Goal: Task Accomplishment & Management: Manage account settings

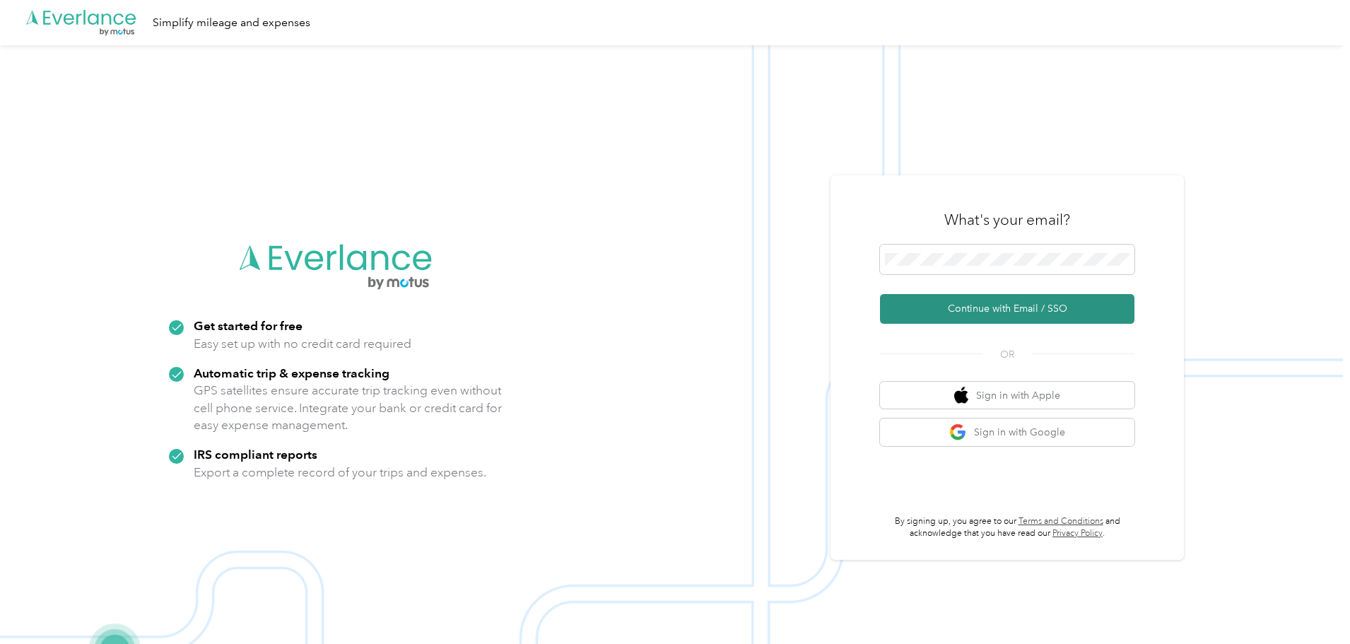
click at [999, 311] on button "Continue with Email / SSO" at bounding box center [1007, 309] width 255 height 30
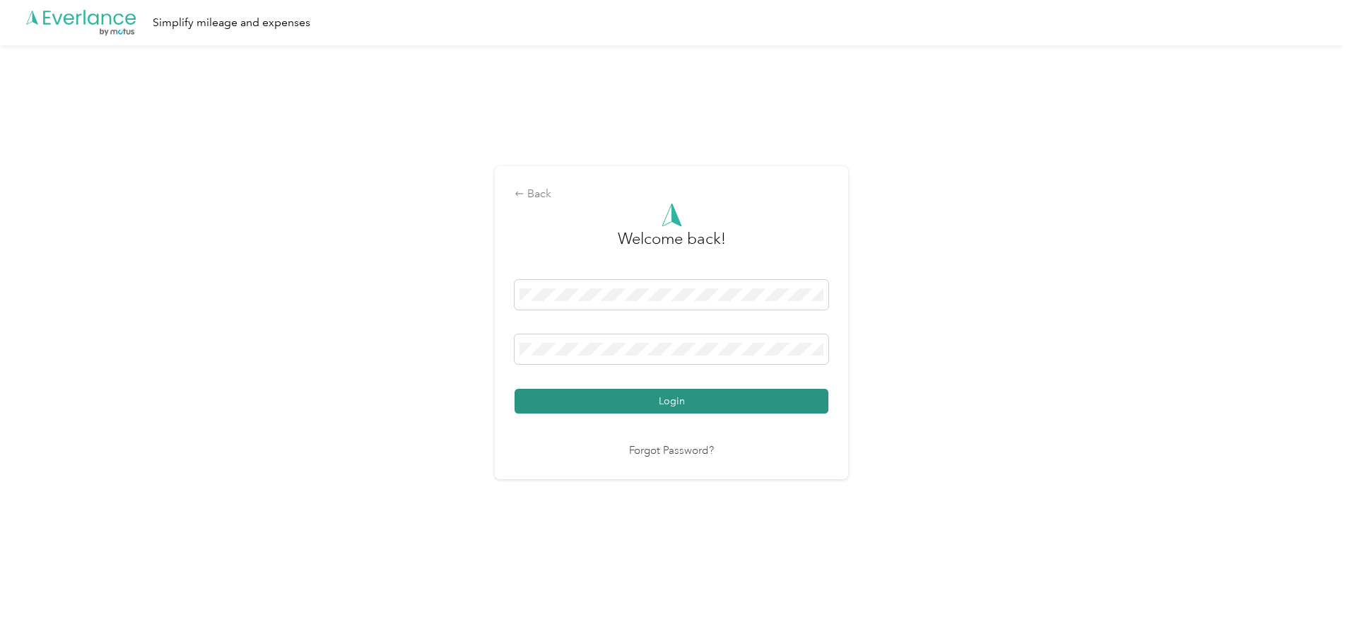
click at [631, 404] on button "Login" at bounding box center [672, 401] width 314 height 25
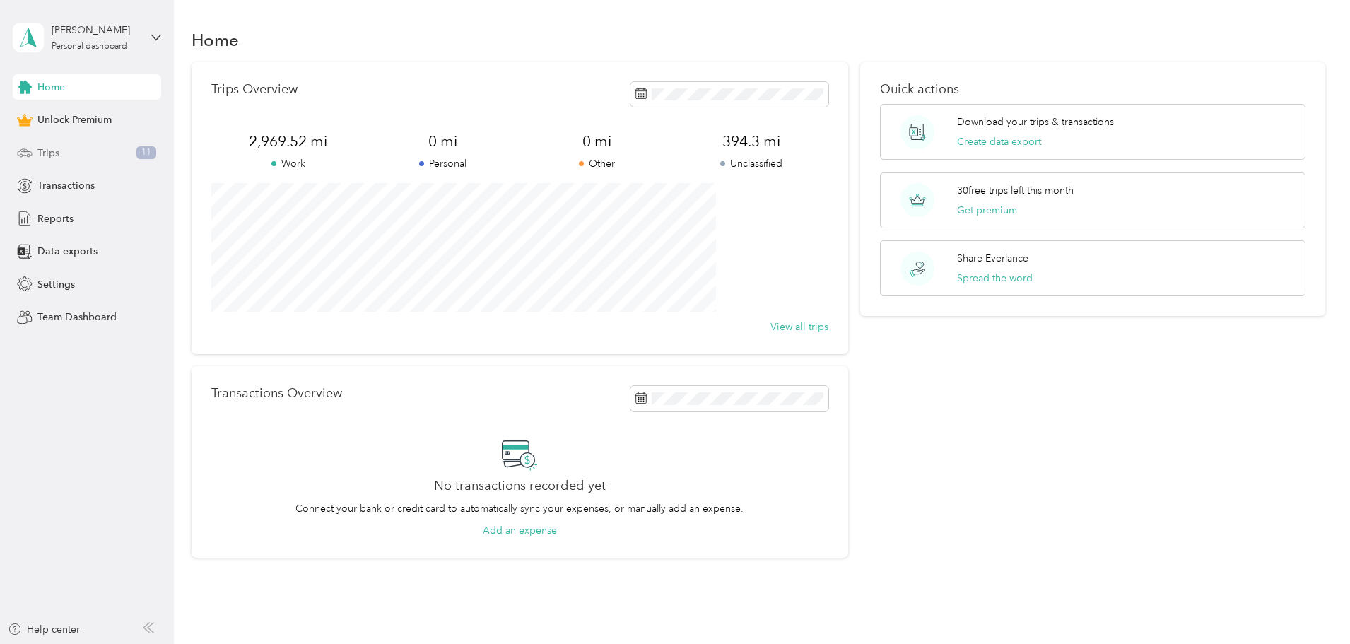
click at [56, 158] on span "Trips" at bounding box center [48, 153] width 22 height 15
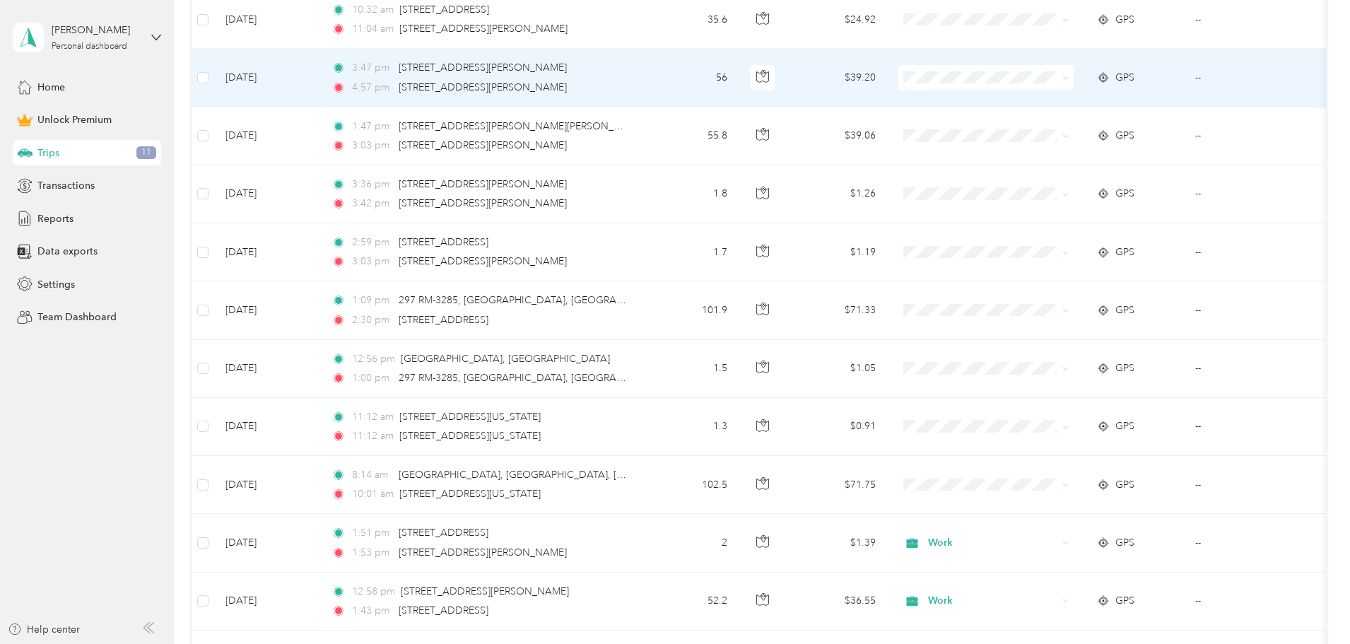
scroll to position [566, 0]
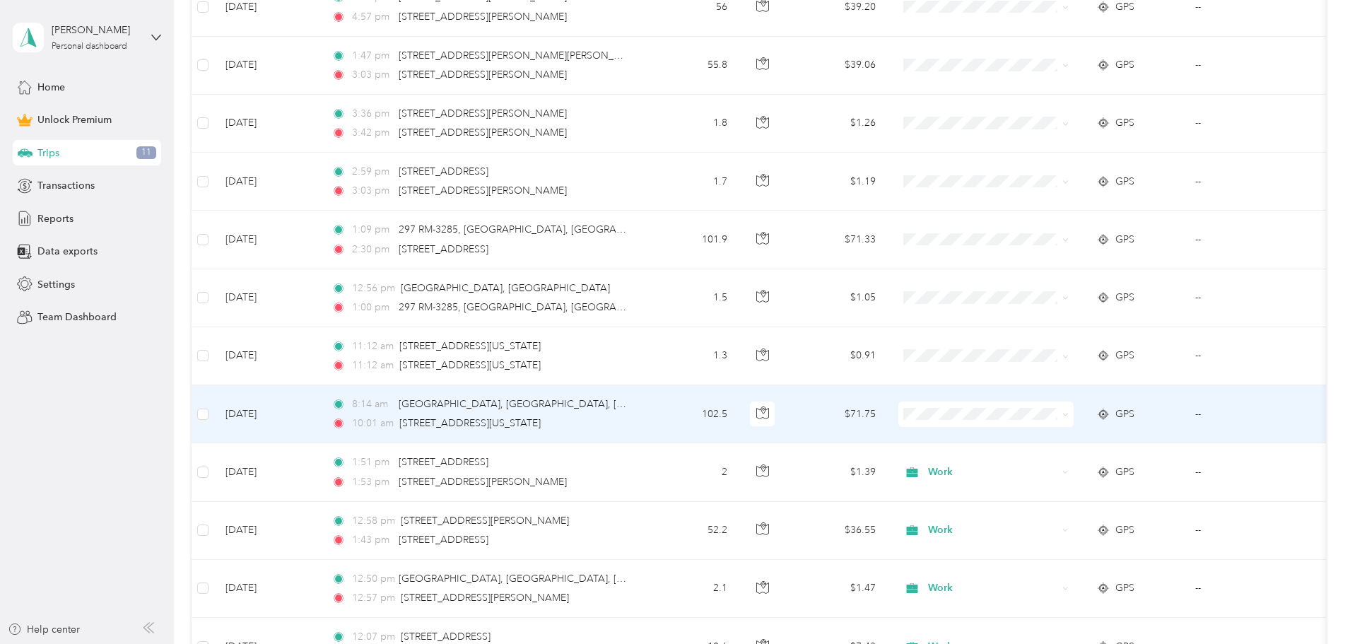
click at [739, 402] on td "102.5" at bounding box center [691, 414] width 93 height 58
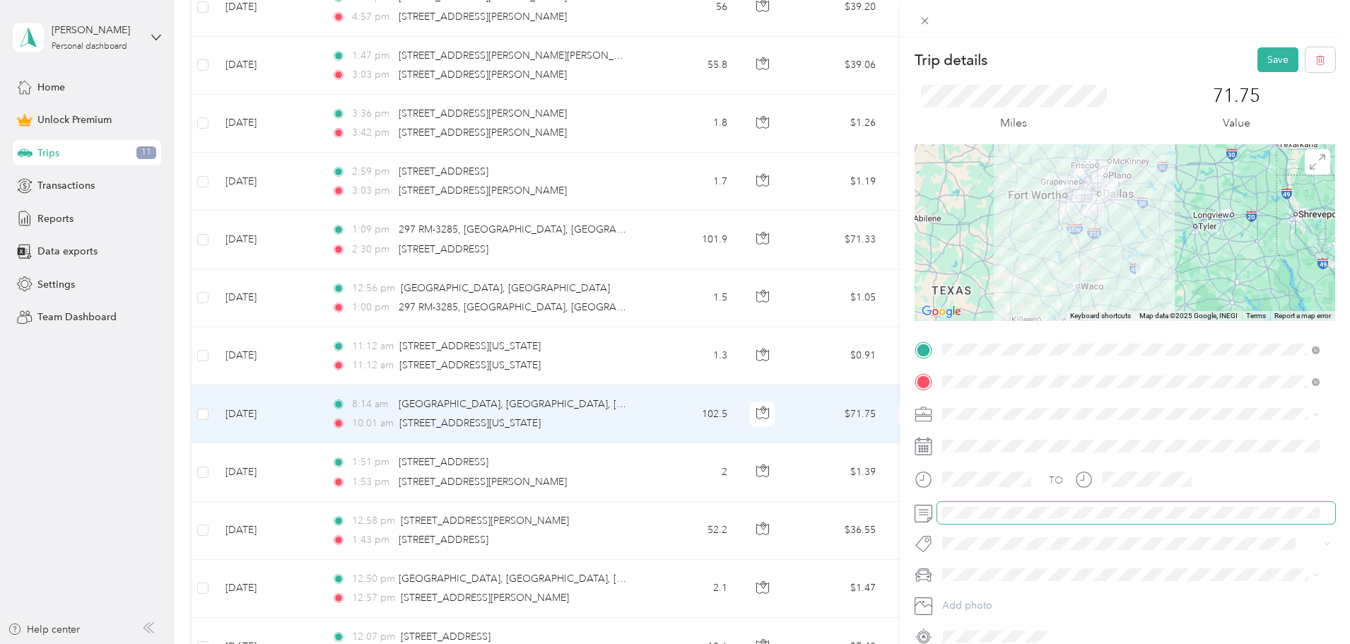
scroll to position [66, 0]
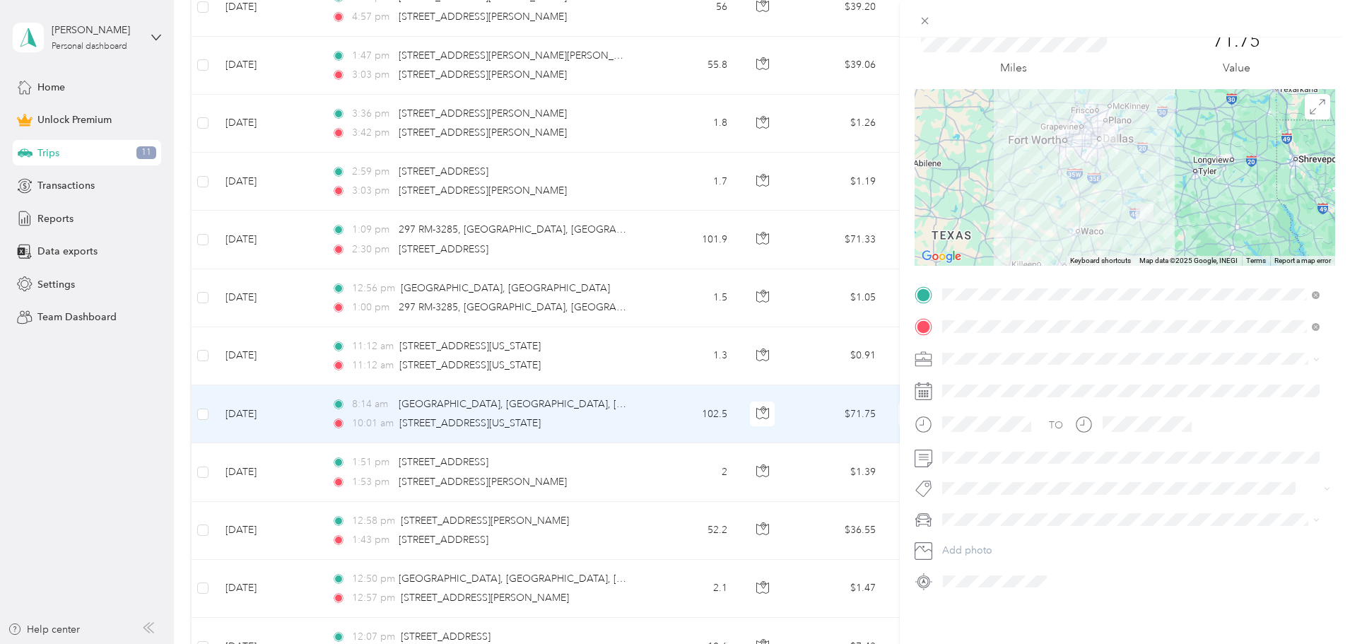
click at [964, 366] on div "Work" at bounding box center [1131, 370] width 368 height 15
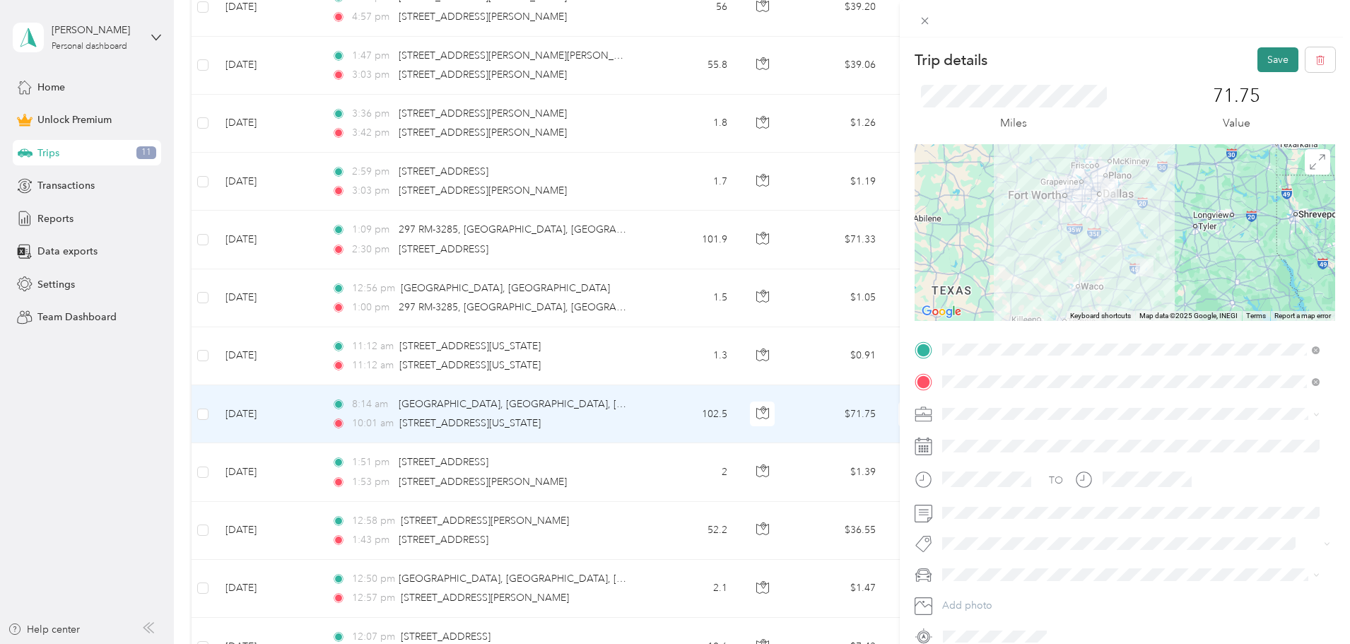
click at [1269, 55] on button "Save" at bounding box center [1278, 59] width 41 height 25
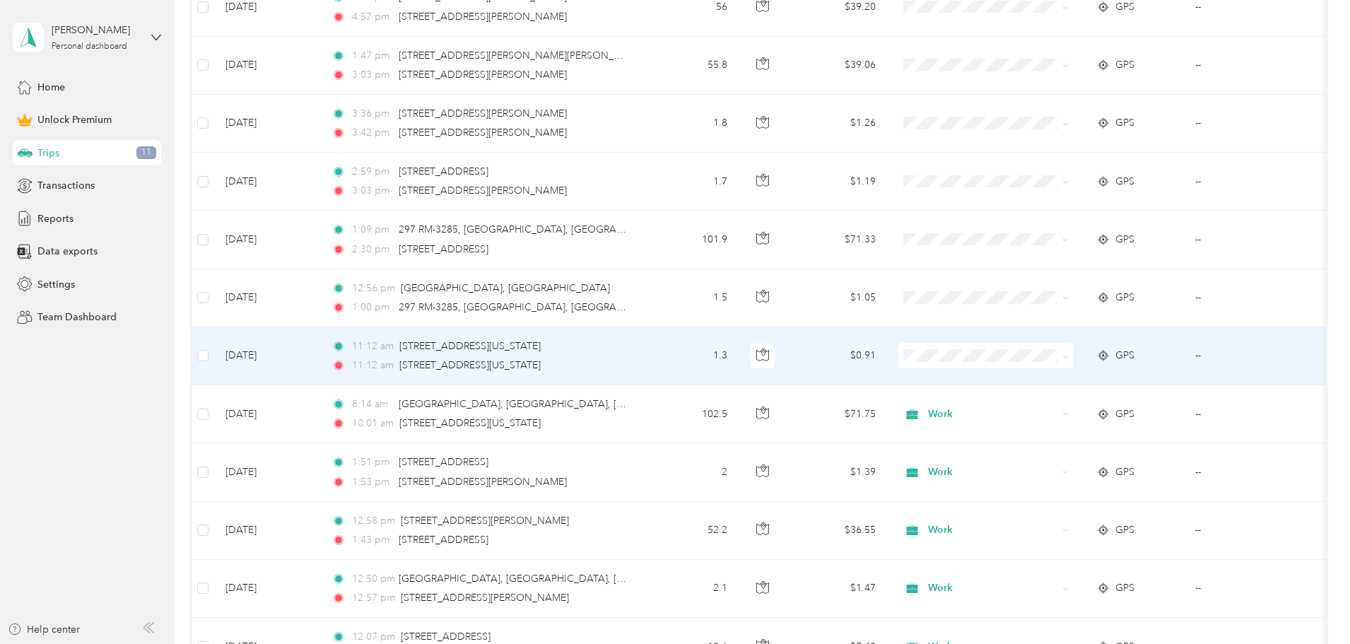
click at [739, 362] on td "1.3" at bounding box center [691, 356] width 93 height 58
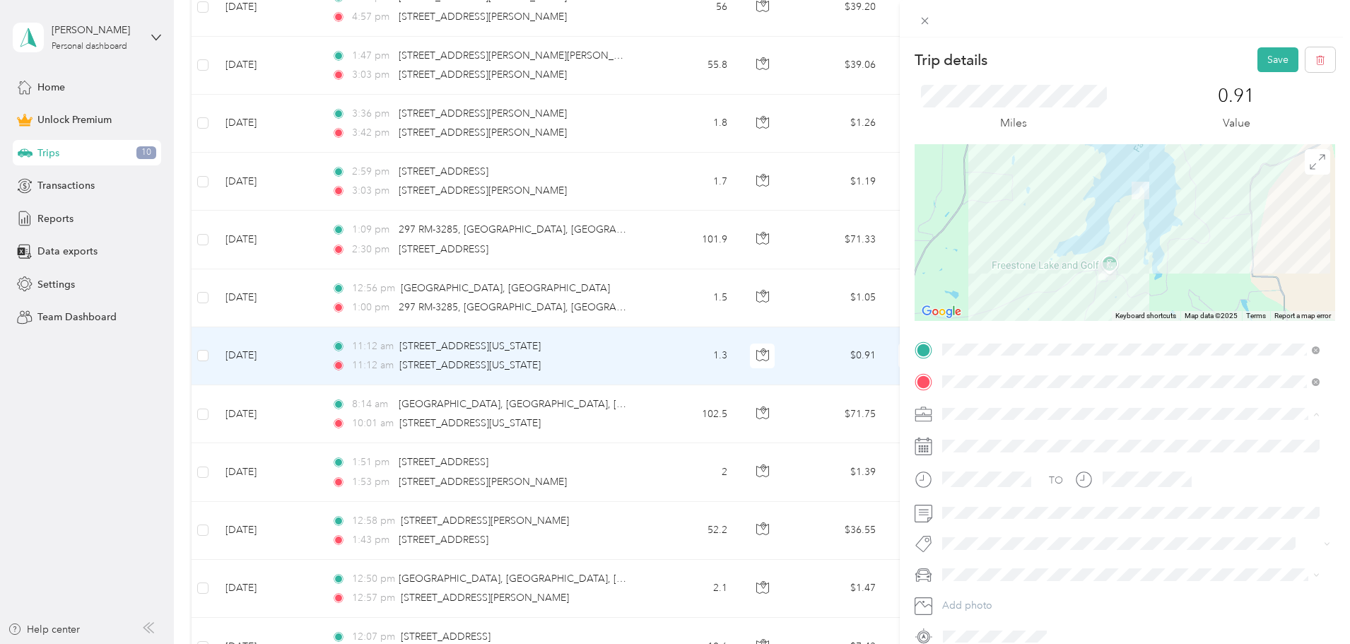
click at [964, 434] on span "Work" at bounding box center [959, 439] width 24 height 12
click at [1261, 56] on button "Save" at bounding box center [1278, 59] width 41 height 25
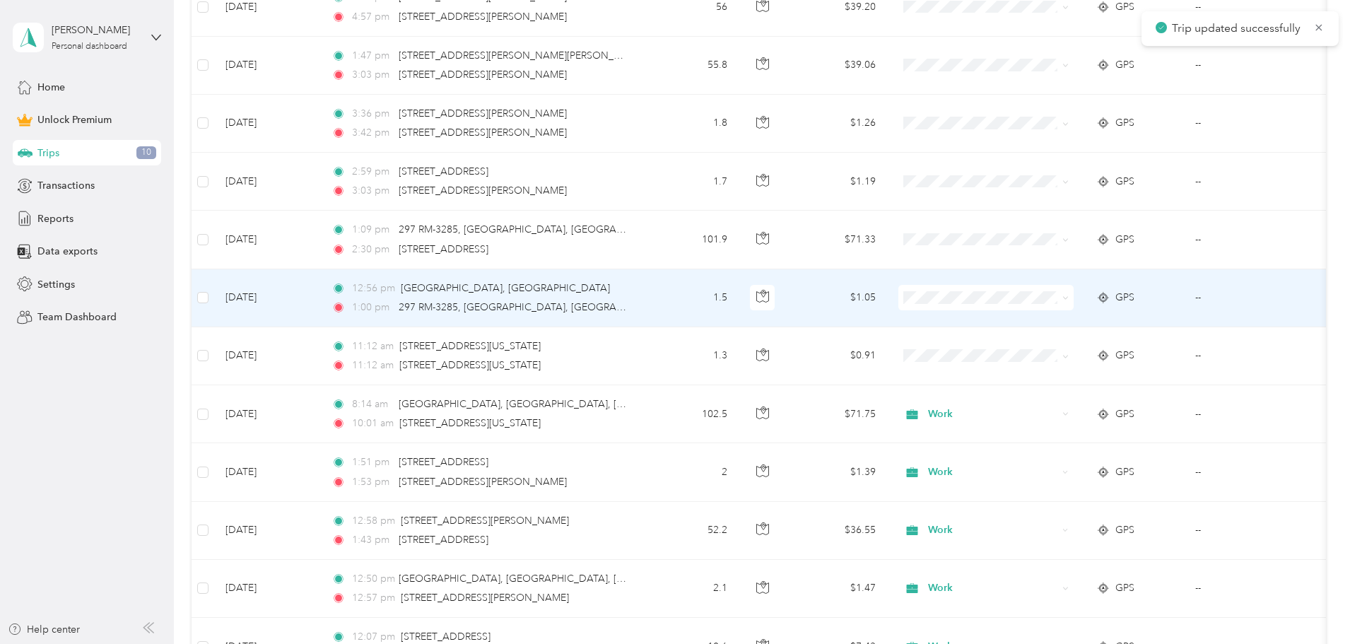
click at [628, 303] on div "1:00 pm 297 RM-3285, [GEOGRAPHIC_DATA], [GEOGRAPHIC_DATA]" at bounding box center [480, 308] width 297 height 16
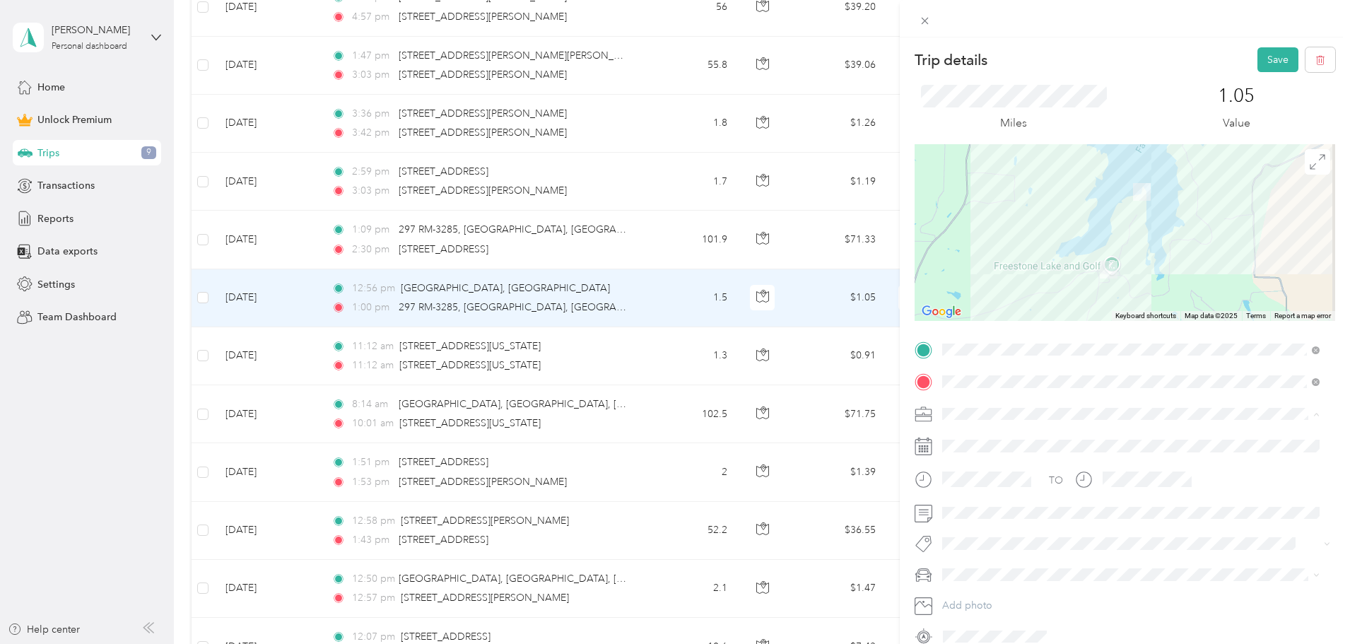
click at [969, 435] on span "Work" at bounding box center [959, 439] width 24 height 12
click at [1268, 57] on button "Save" at bounding box center [1278, 59] width 41 height 25
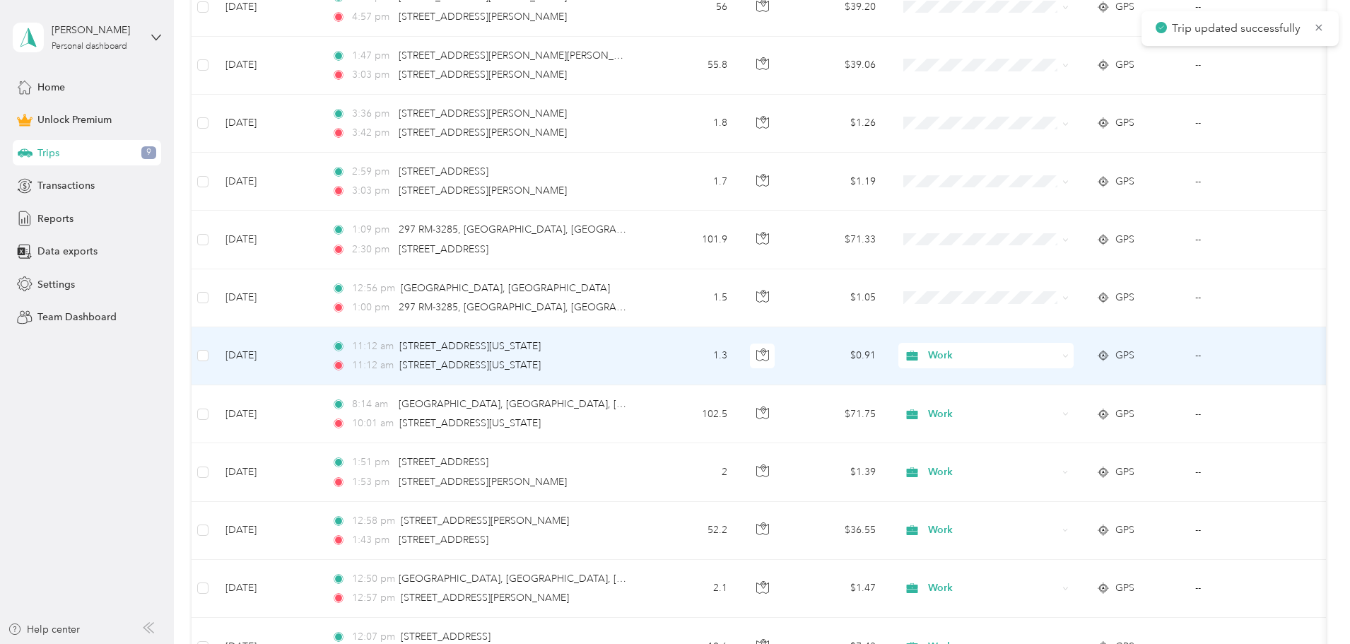
click at [739, 361] on td "1.3" at bounding box center [691, 356] width 93 height 58
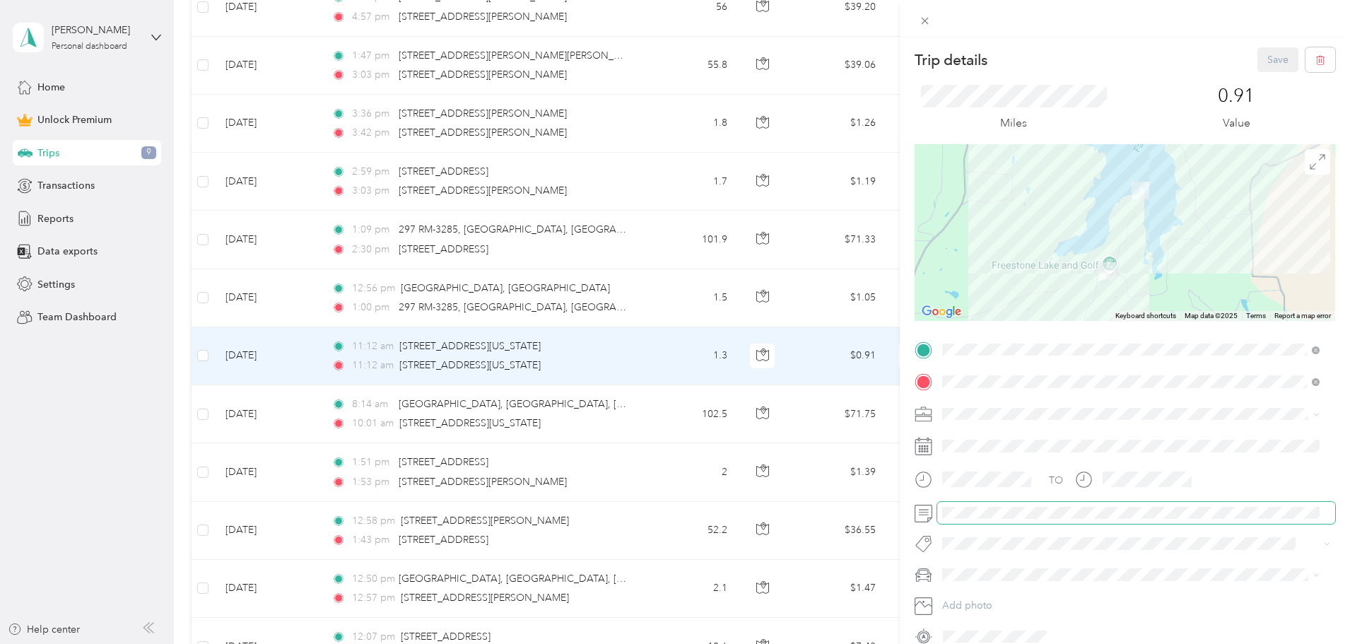
click at [908, 505] on form "Trip details Save This trip cannot be edited because it is either under review,…" at bounding box center [1125, 347] width 450 height 600
click at [1268, 59] on button "Save" at bounding box center [1278, 59] width 41 height 25
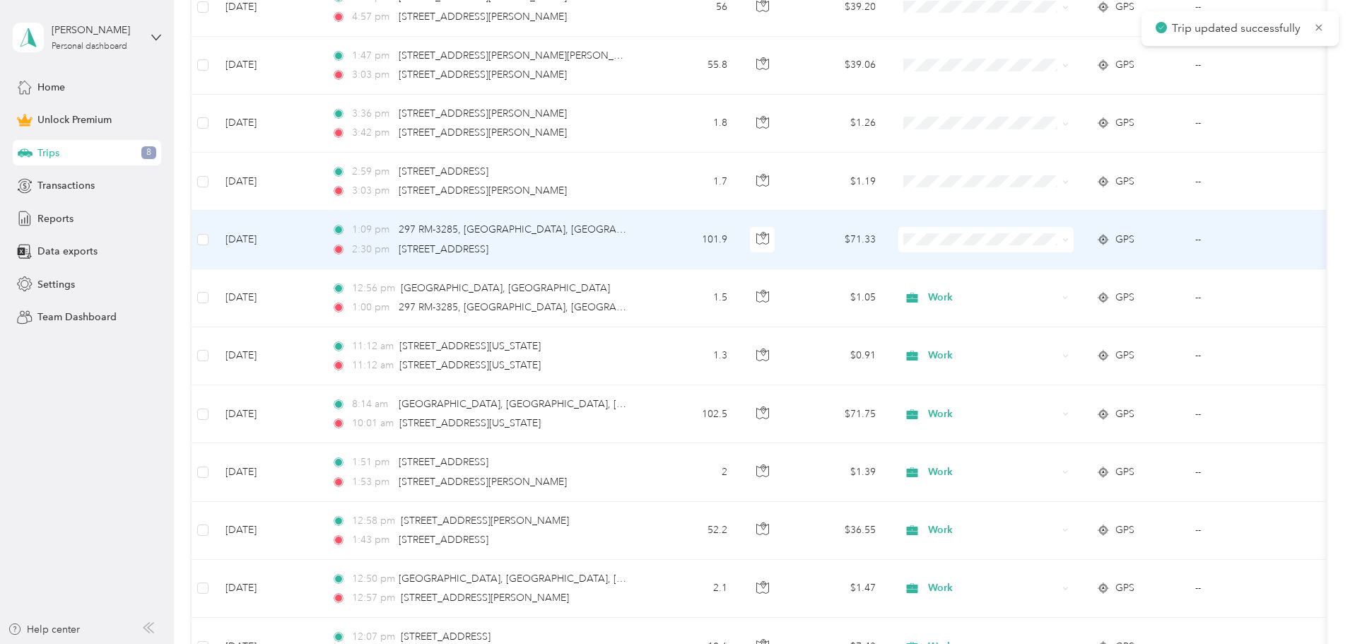
click at [645, 228] on td "1:09 pm 297 RM-[GEOGRAPHIC_DATA] 2:30 pm [STREET_ADDRESS]" at bounding box center [482, 240] width 325 height 58
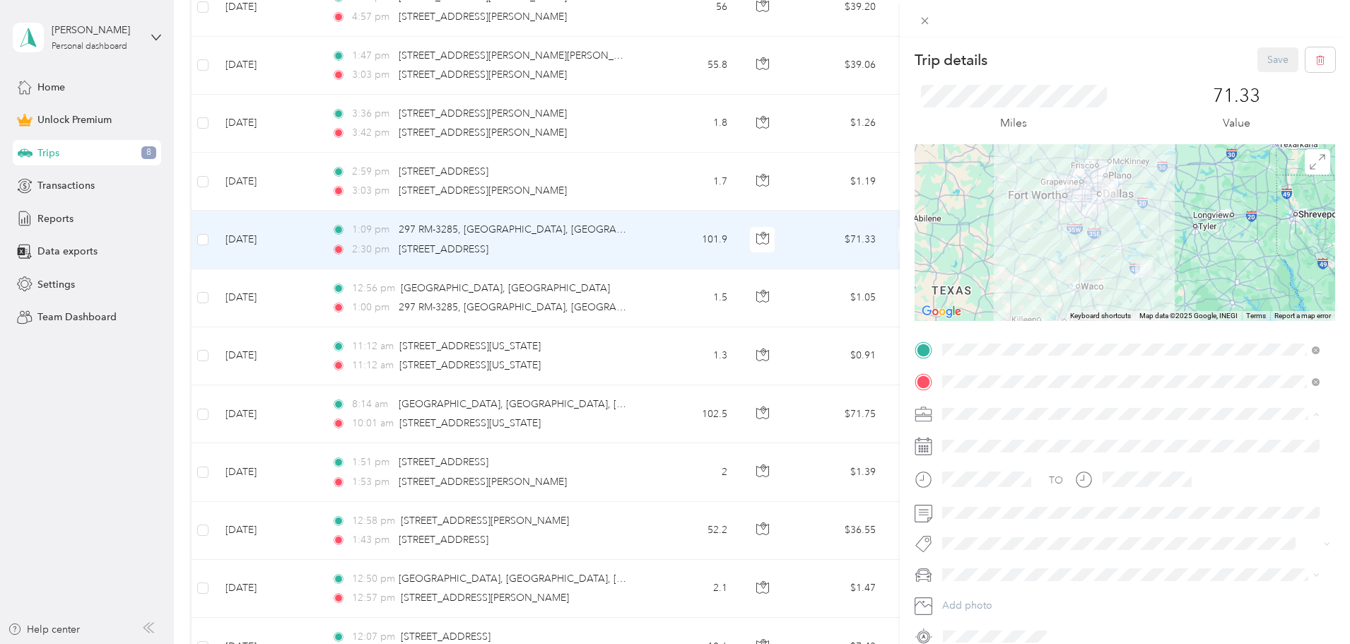
click at [955, 433] on span "Work" at bounding box center [959, 439] width 24 height 12
click at [1267, 54] on button "Save" at bounding box center [1278, 59] width 41 height 25
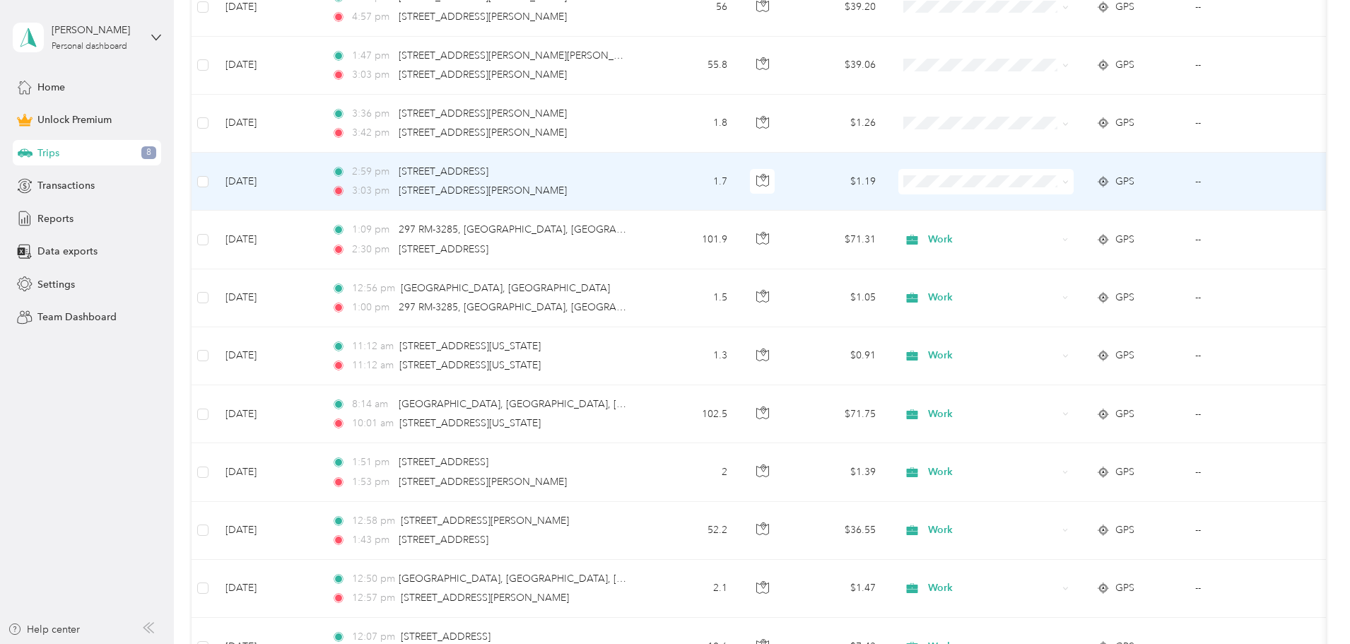
scroll to position [564, 0]
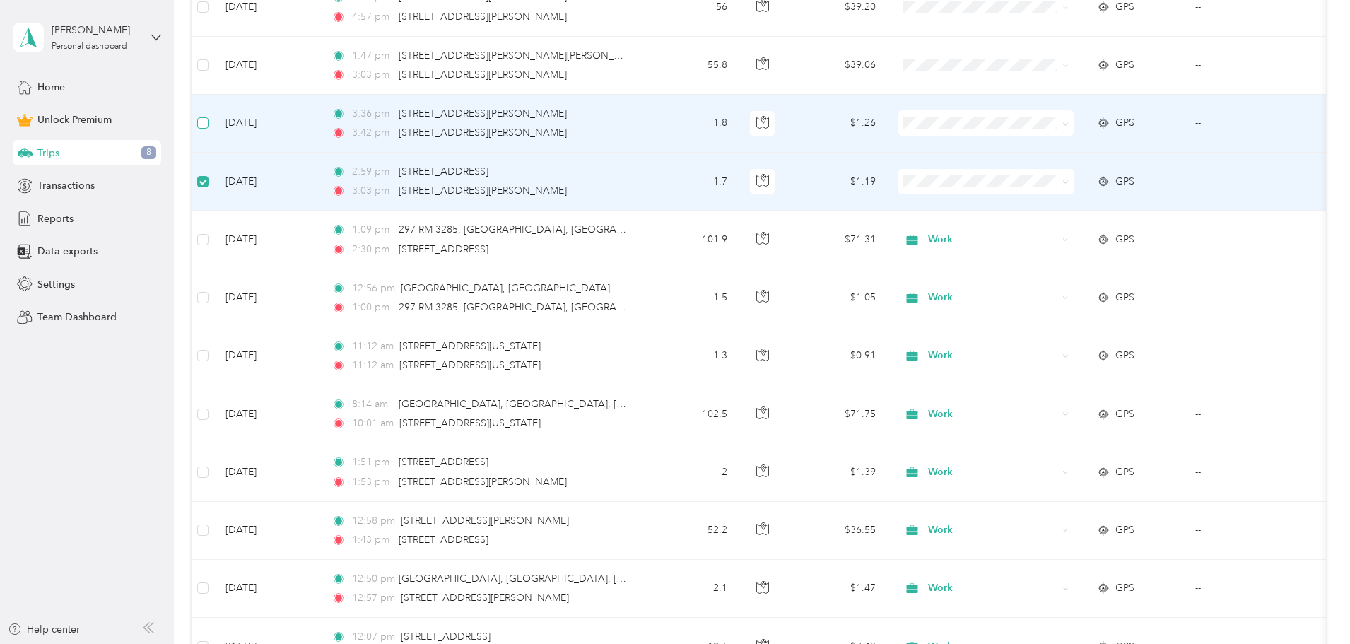
click at [209, 117] on label at bounding box center [202, 123] width 11 height 16
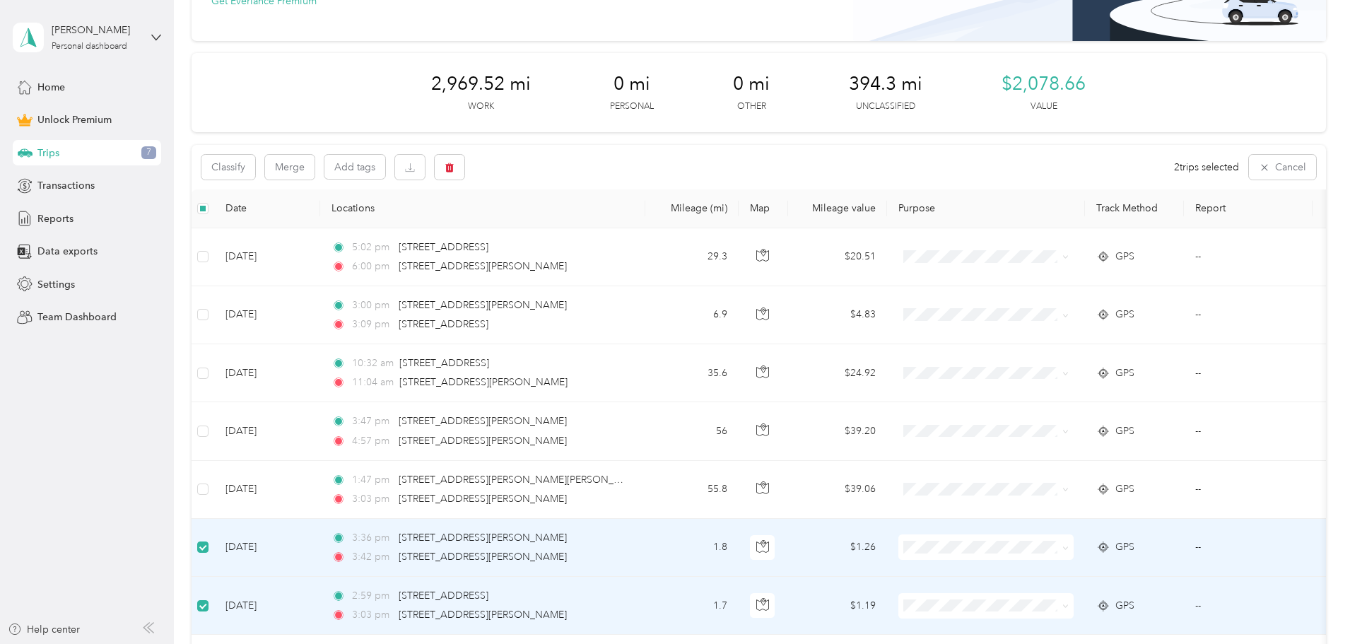
scroll to position [211, 0]
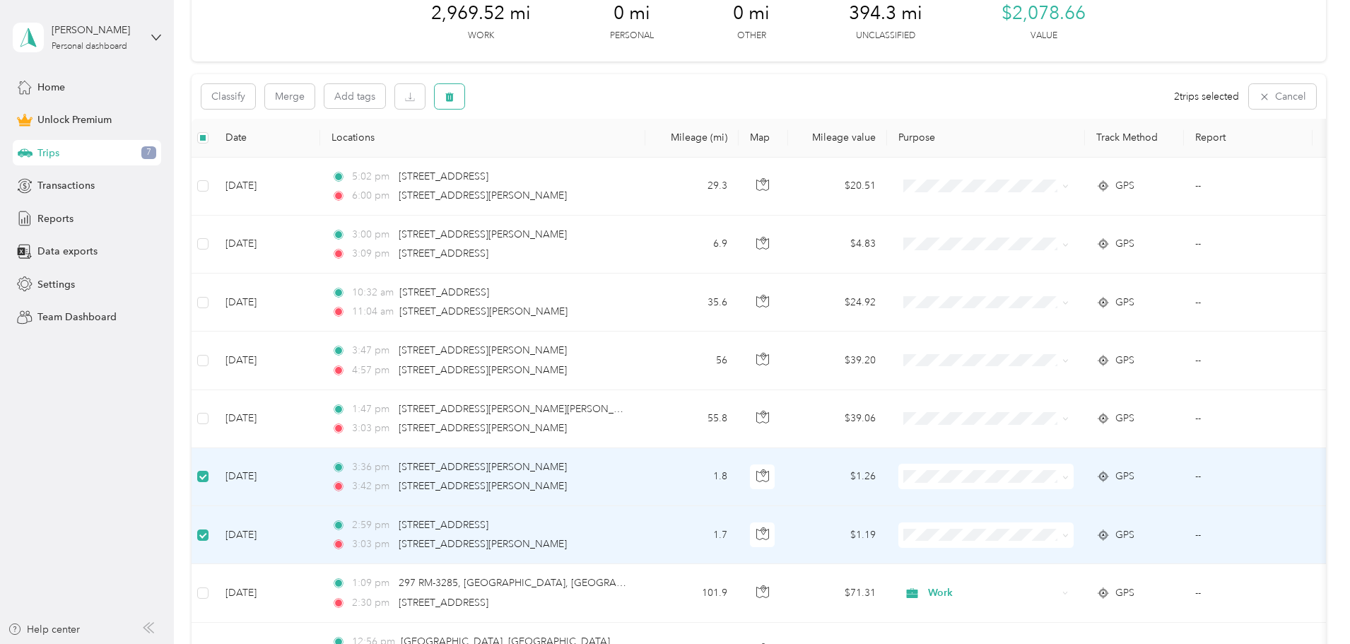
click at [454, 93] on icon "button" at bounding box center [449, 96] width 8 height 9
click at [647, 150] on button "Yes" at bounding box center [650, 155] width 28 height 23
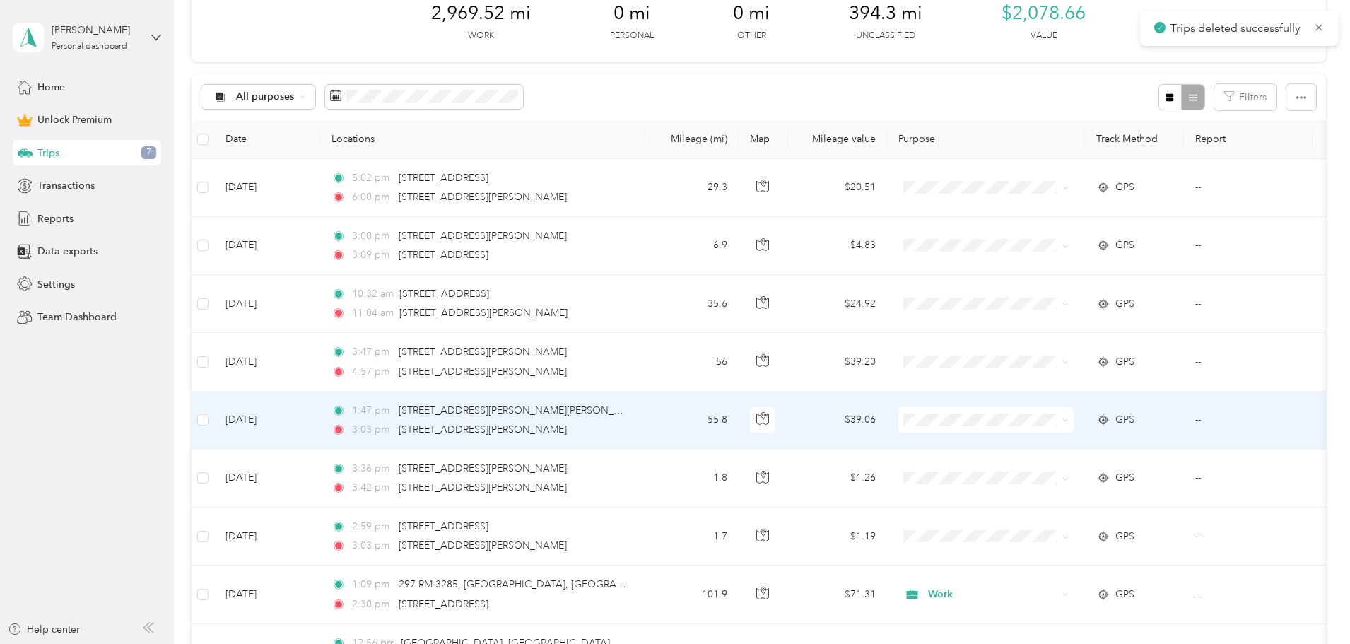
click at [739, 422] on td "55.8" at bounding box center [691, 421] width 93 height 58
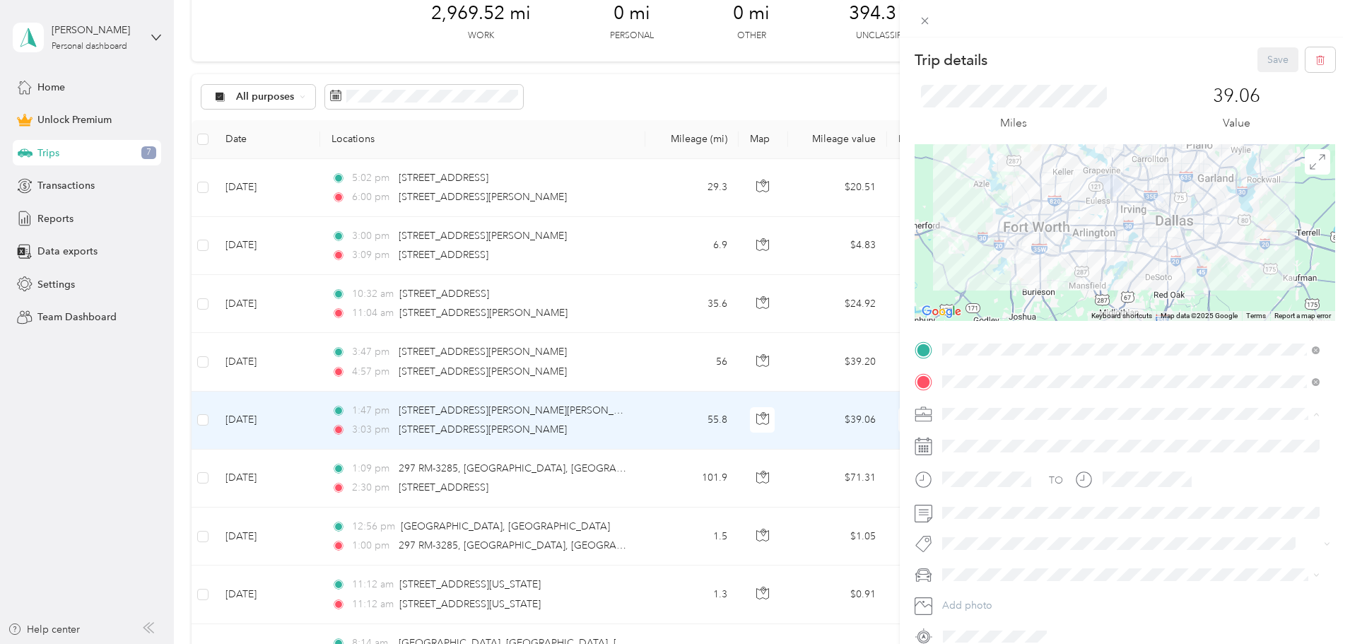
click at [970, 434] on span "Work" at bounding box center [959, 439] width 24 height 12
click at [1265, 62] on button "Save" at bounding box center [1278, 59] width 41 height 25
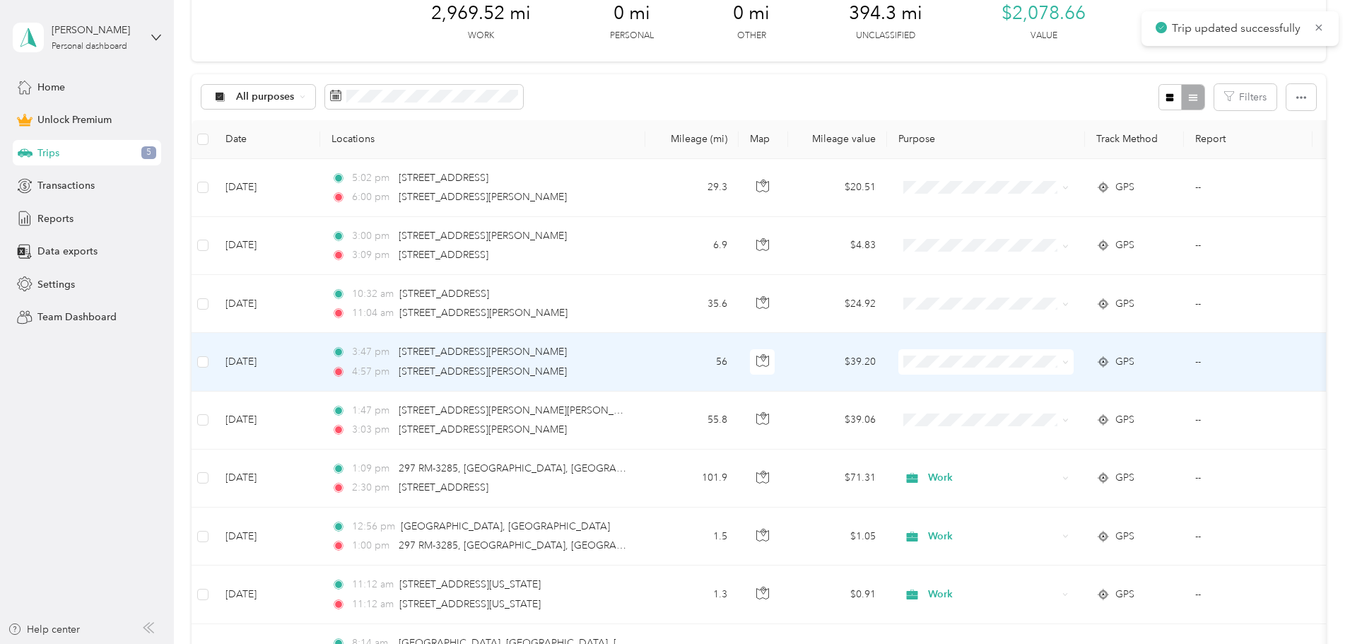
click at [739, 366] on td "56" at bounding box center [691, 362] width 93 height 58
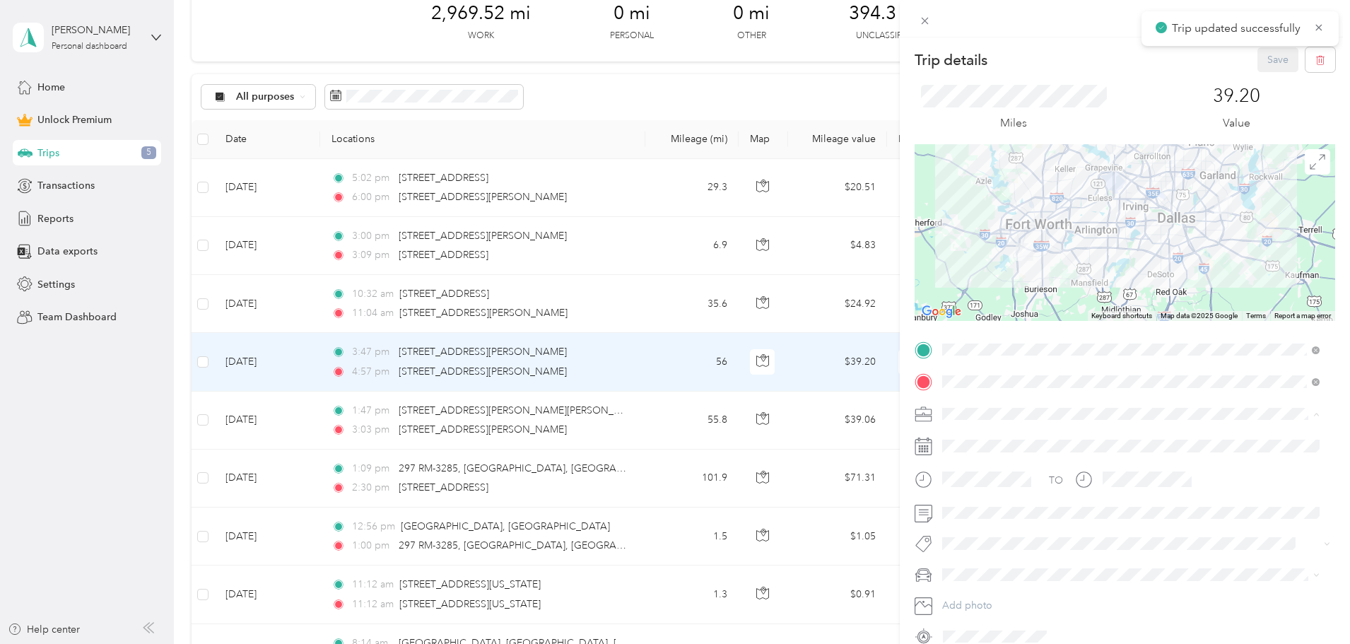
click at [967, 444] on li "Work" at bounding box center [1130, 438] width 387 height 25
click at [1268, 59] on button "Save" at bounding box center [1278, 59] width 41 height 25
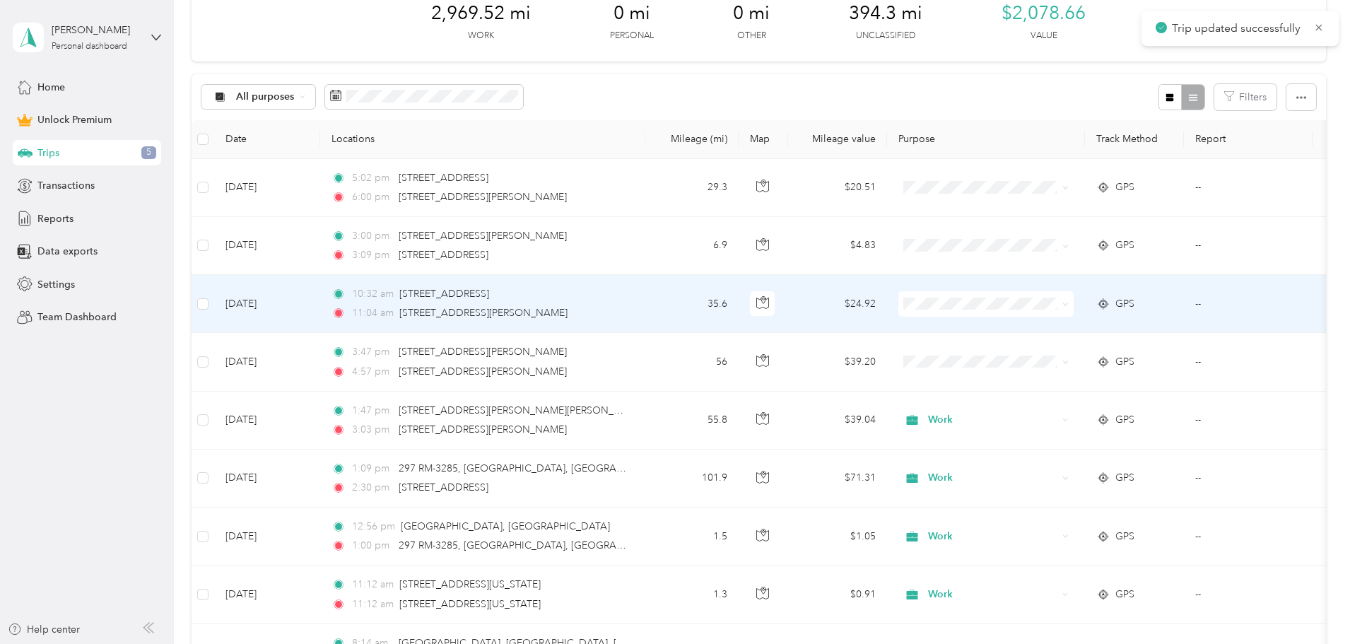
click at [739, 309] on td "35.6" at bounding box center [691, 304] width 93 height 58
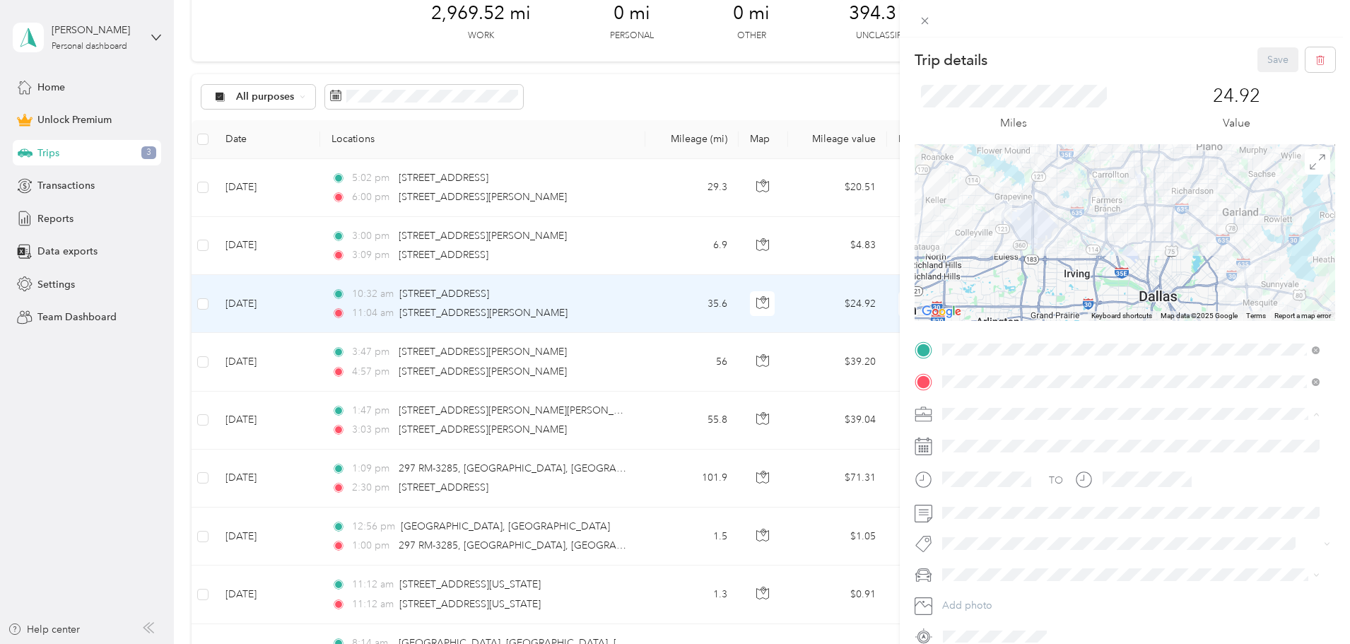
click at [978, 436] on div "Work" at bounding box center [1131, 438] width 368 height 15
click at [1266, 55] on button "Save" at bounding box center [1278, 59] width 41 height 25
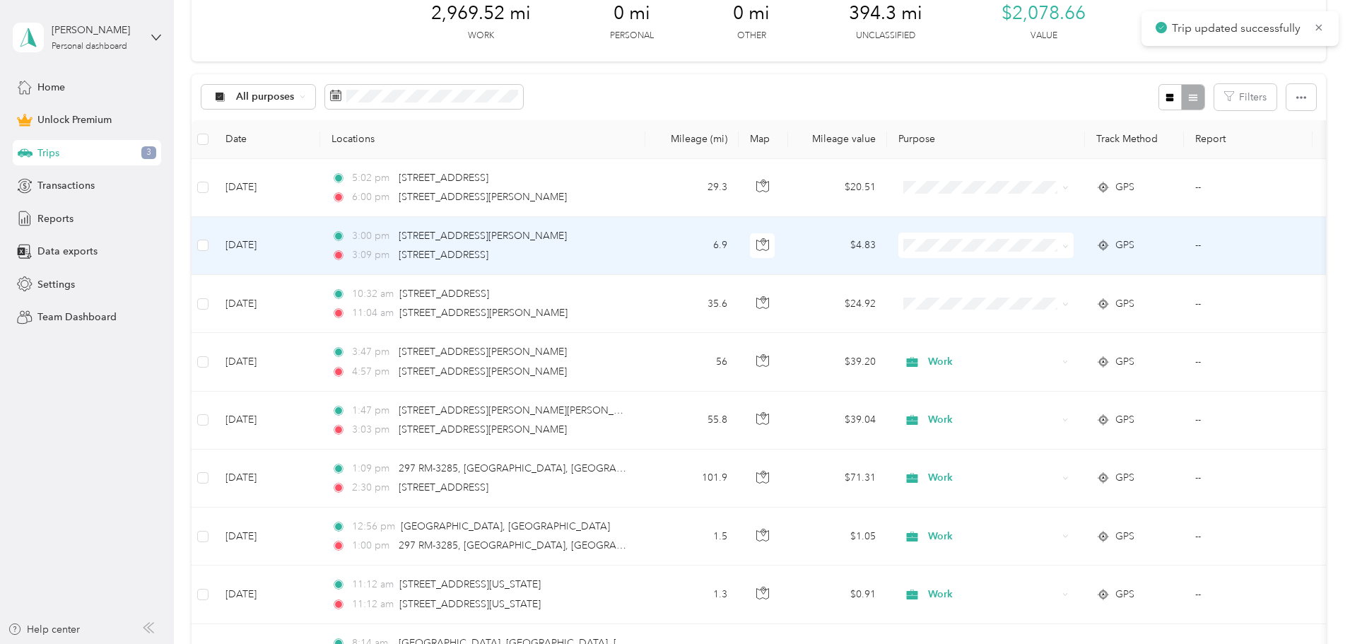
click at [645, 242] on td "3:00 pm [STREET_ADDRESS][PERSON_NAME] 3:09 pm [STREET_ADDRESS]" at bounding box center [482, 246] width 325 height 58
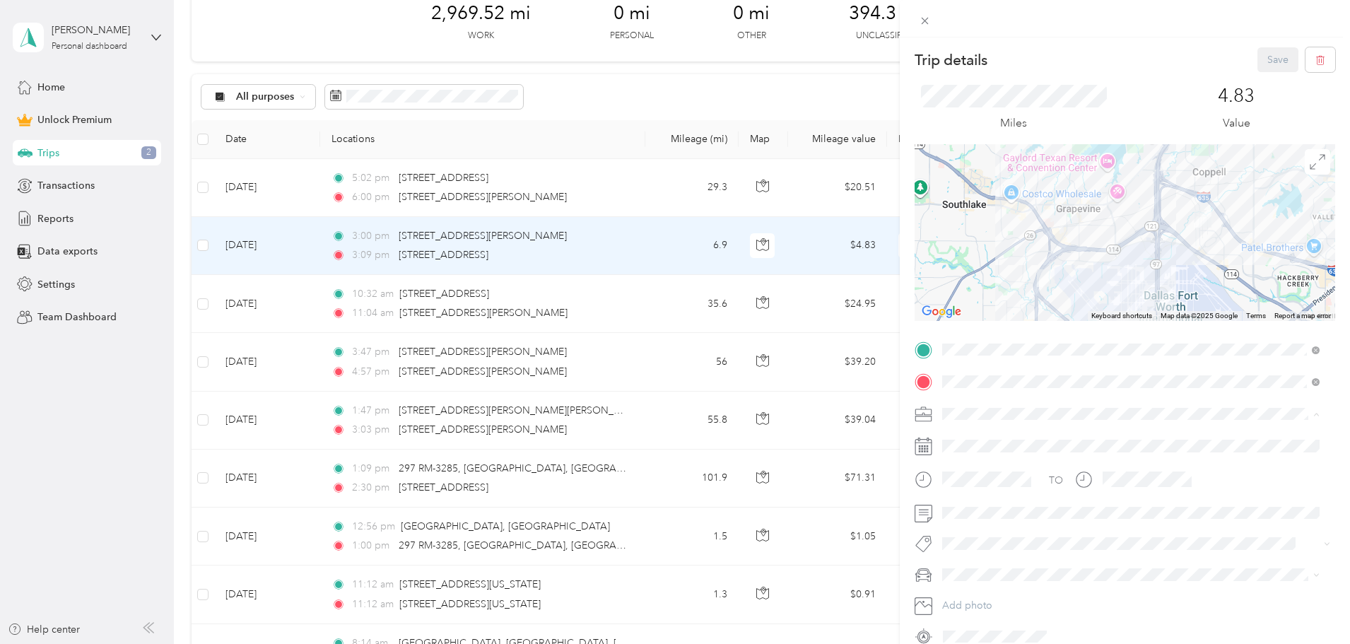
click at [976, 433] on div "Work" at bounding box center [1131, 438] width 368 height 15
click at [1263, 56] on button "Save" at bounding box center [1278, 59] width 41 height 25
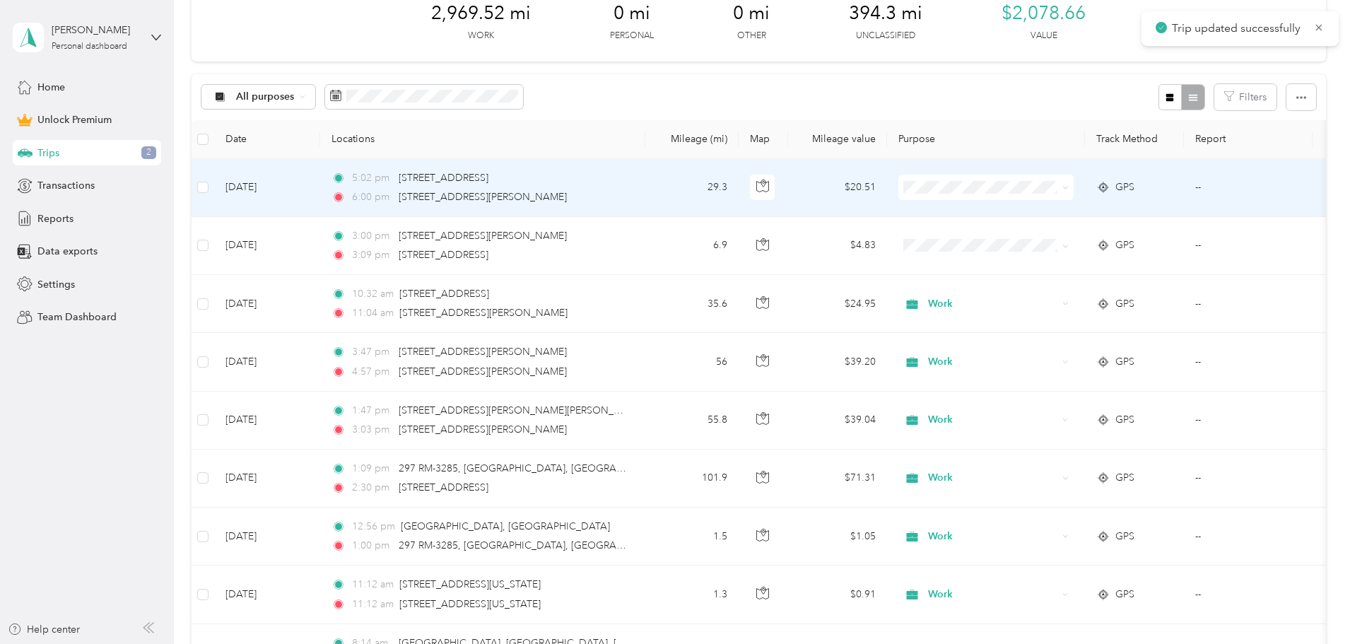
click at [645, 184] on td "5:02 pm [STREET_ADDRESS] 6:00 pm [STREET_ADDRESS][PERSON_NAME]" at bounding box center [482, 188] width 325 height 58
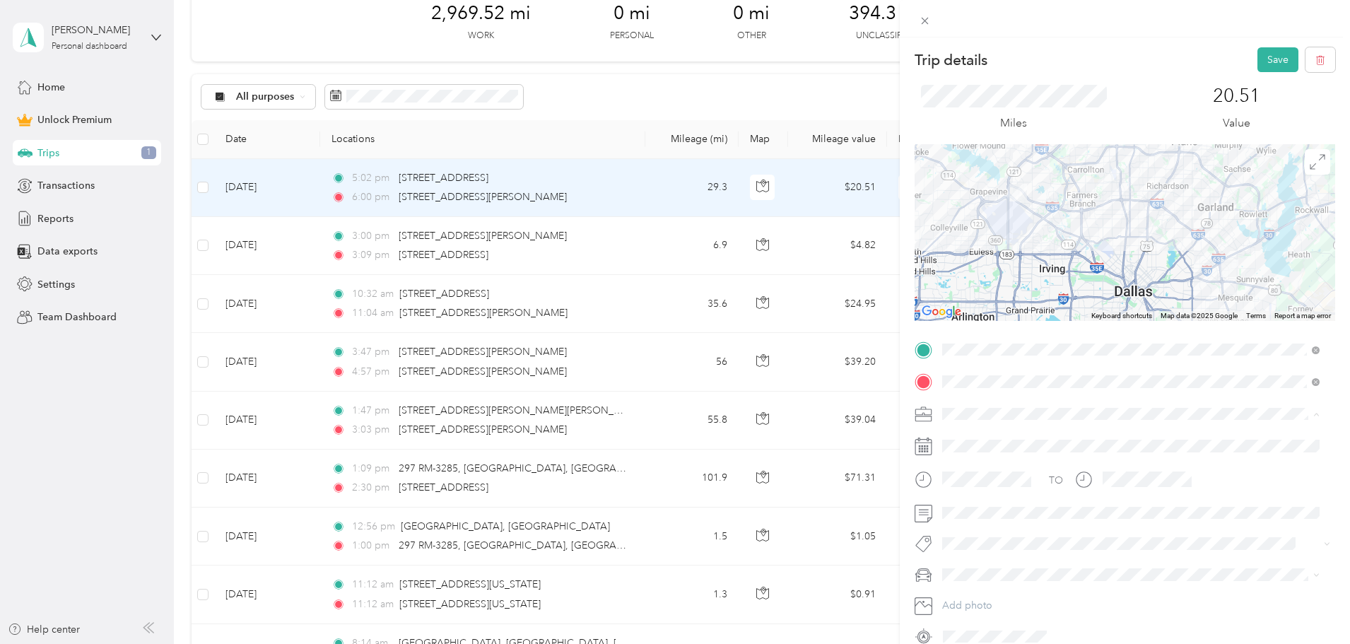
drag, startPoint x: 964, startPoint y: 440, endPoint x: 985, endPoint y: 428, distance: 23.8
click at [964, 440] on span "Work" at bounding box center [959, 439] width 24 height 12
click at [1262, 61] on button "Save" at bounding box center [1278, 59] width 41 height 25
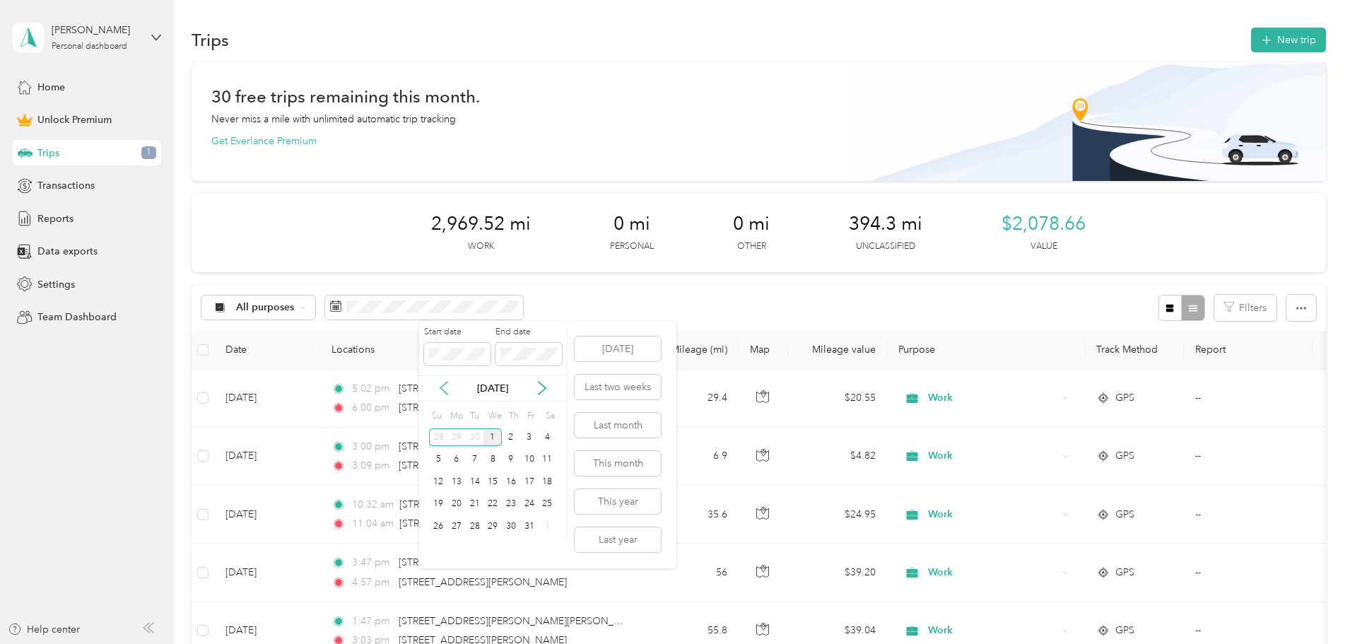
click at [445, 389] on icon at bounding box center [444, 388] width 14 height 14
click at [459, 436] on div "1" at bounding box center [457, 437] width 18 height 18
click at [473, 527] on div "30" at bounding box center [475, 526] width 18 height 18
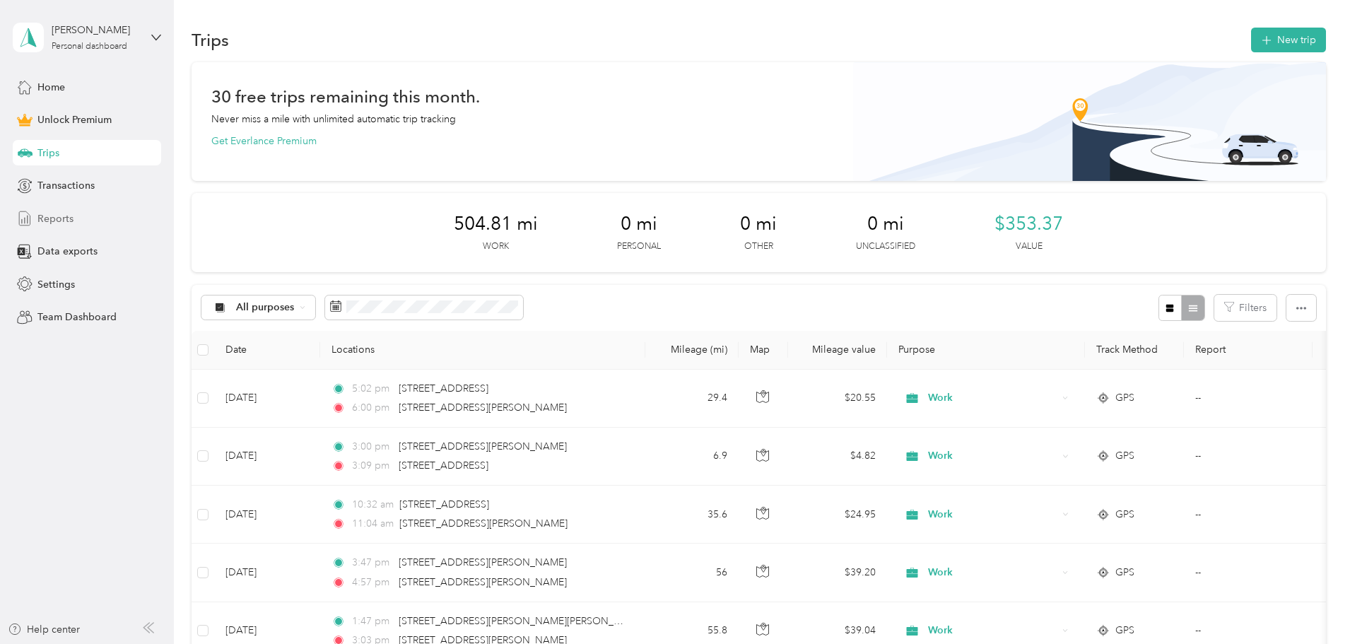
click at [67, 219] on span "Reports" at bounding box center [55, 218] width 36 height 15
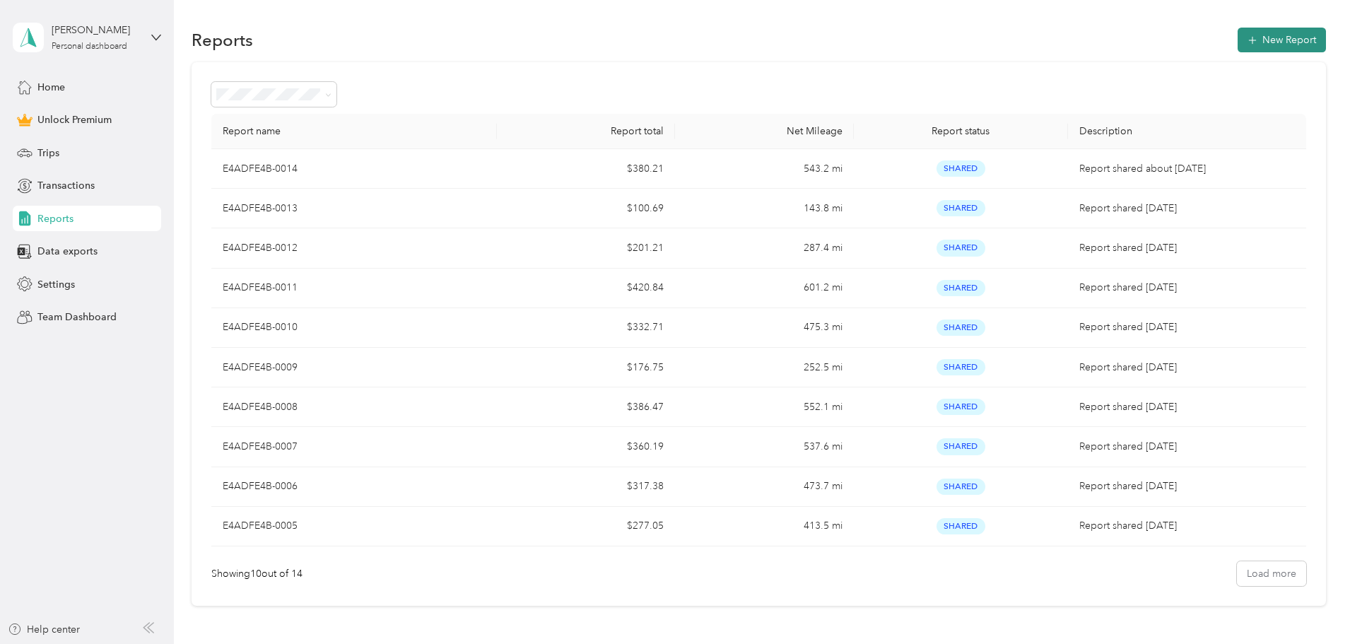
click at [1238, 35] on button "New Report" at bounding box center [1282, 40] width 88 height 25
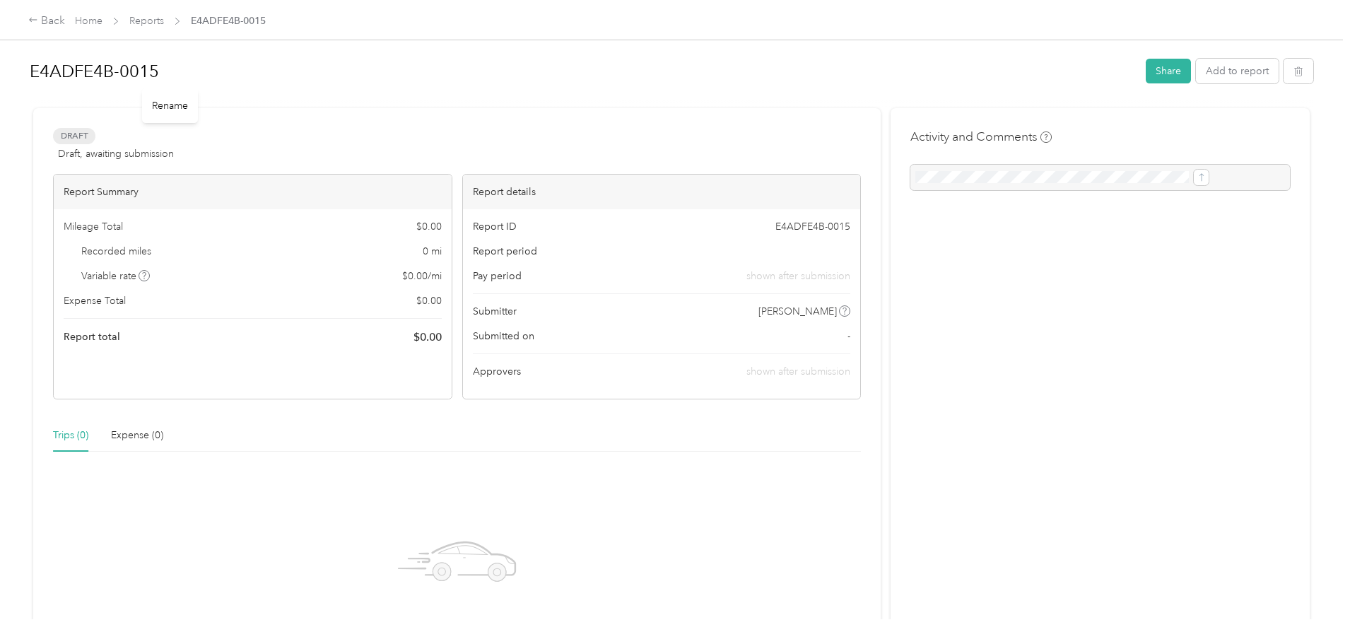
scroll to position [189, 0]
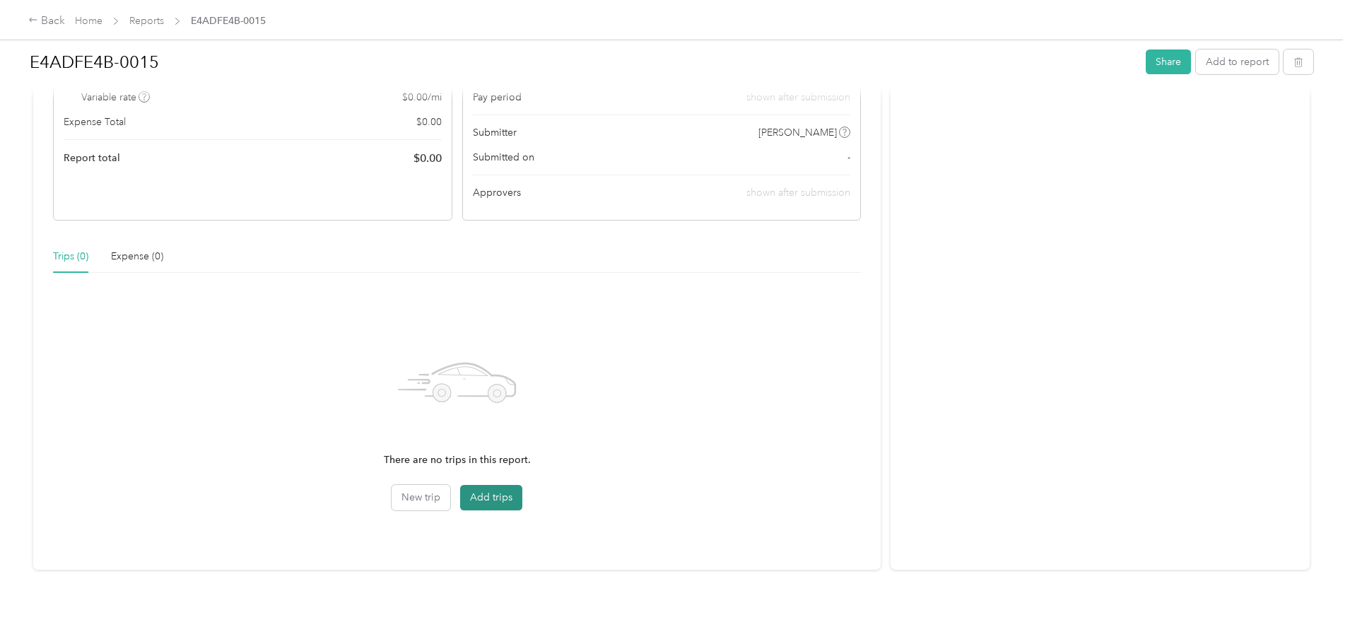
click at [522, 486] on button "Add trips" at bounding box center [491, 497] width 62 height 25
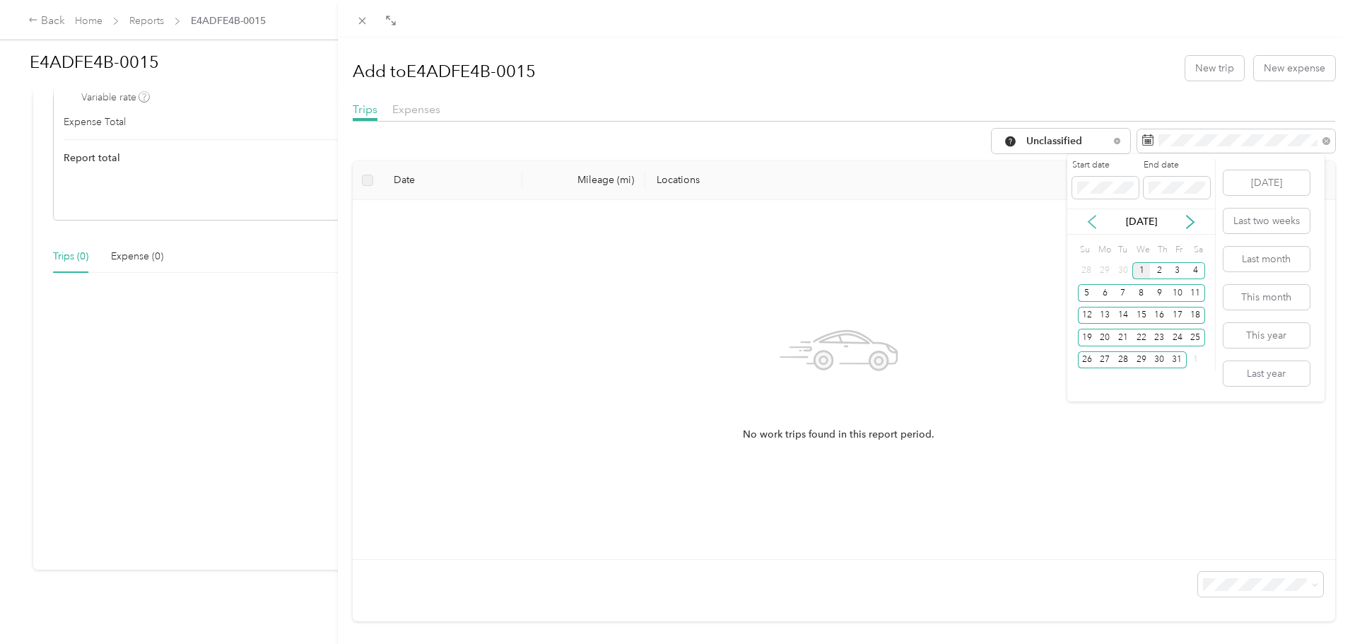
click at [1092, 224] on icon at bounding box center [1092, 222] width 7 height 13
click at [1109, 274] on div "1" at bounding box center [1105, 271] width 18 height 18
click at [1123, 362] on div "30" at bounding box center [1123, 360] width 18 height 18
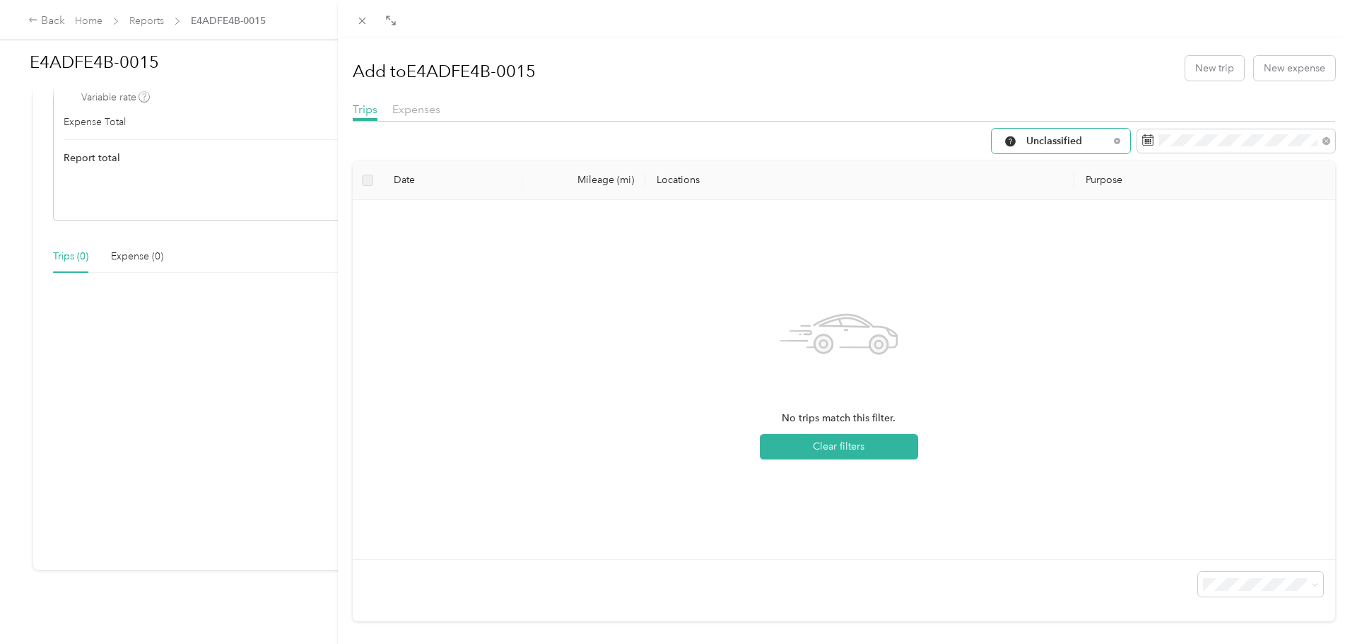
click at [1048, 138] on span "Unclassified" at bounding box center [1068, 141] width 83 height 10
click at [1031, 210] on span "Work" at bounding box center [1063, 216] width 94 height 15
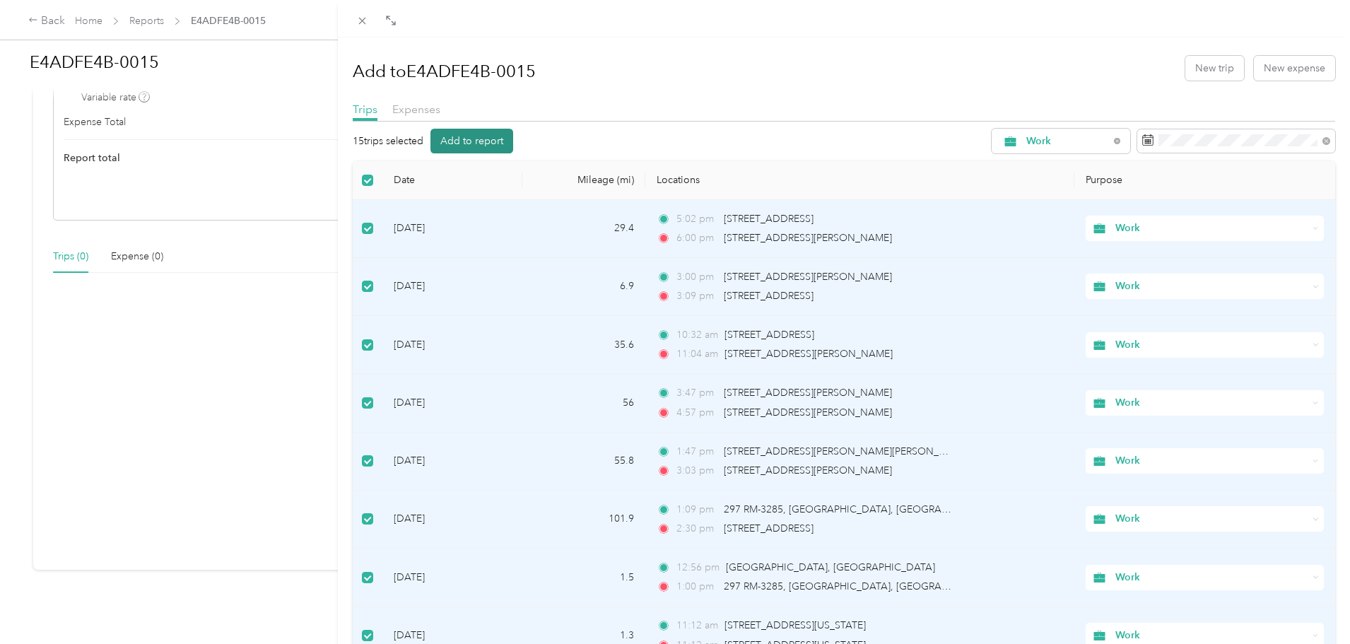
click at [477, 143] on button "Add to report" at bounding box center [472, 141] width 83 height 25
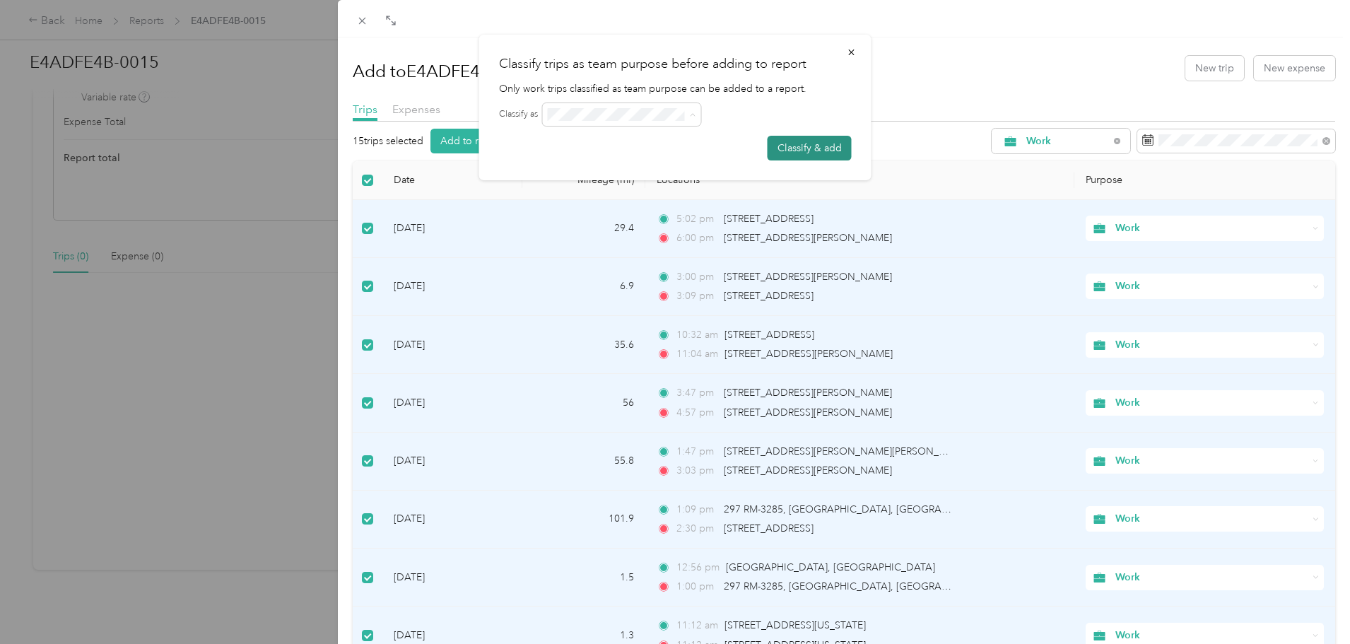
click at [794, 140] on button "Classify & add" at bounding box center [810, 148] width 84 height 25
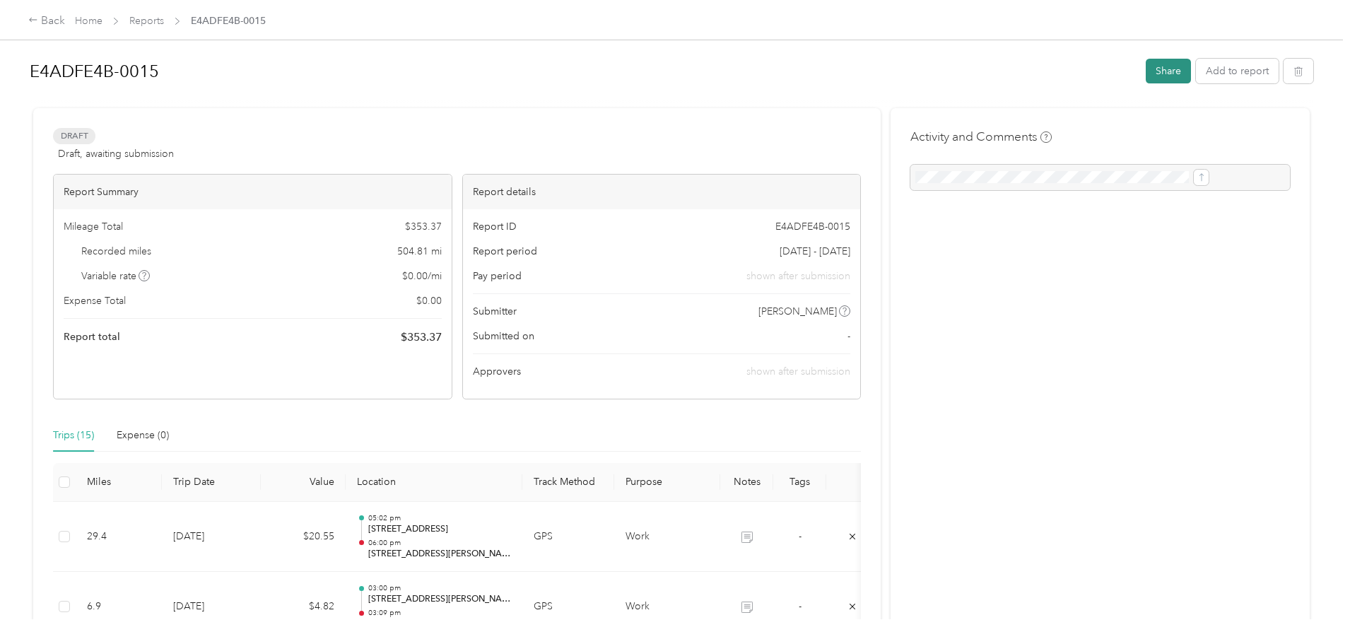
click at [1146, 72] on button "Share" at bounding box center [1168, 71] width 45 height 25
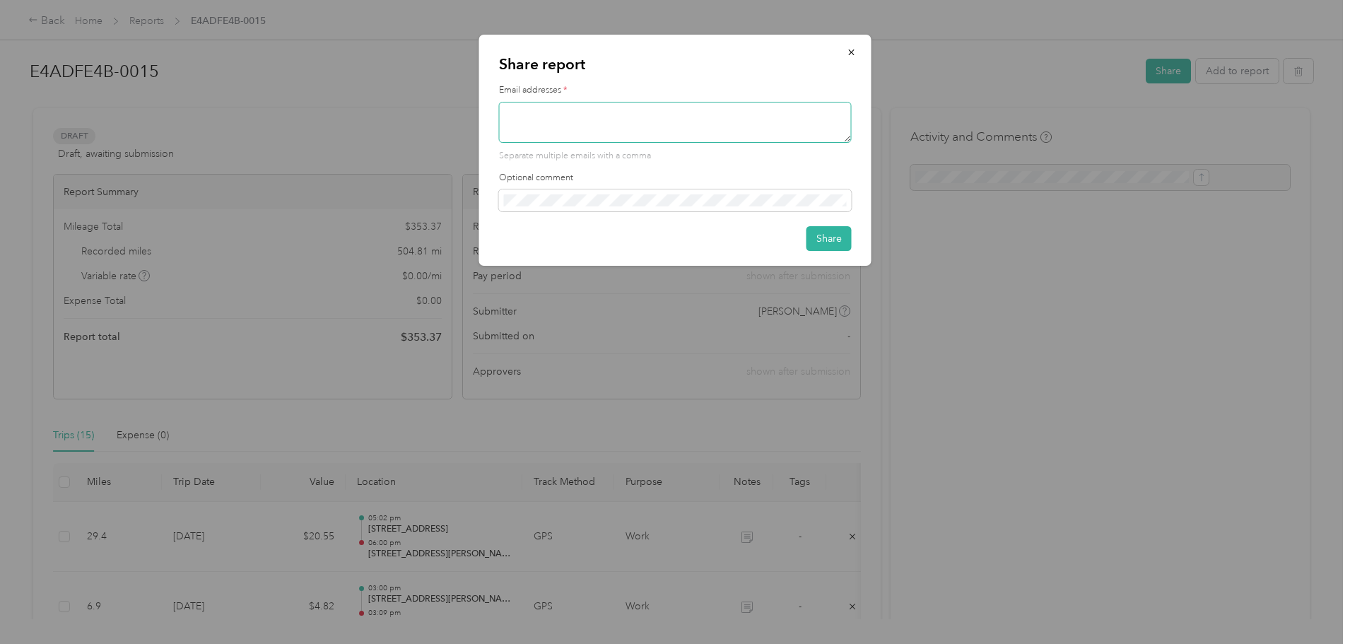
click at [520, 123] on textarea at bounding box center [675, 122] width 353 height 41
type textarea "[PERSON_NAME][EMAIL_ADDRESS][PERSON_NAME][PERSON_NAME][DOMAIN_NAME]"
click at [821, 246] on button "Share" at bounding box center [829, 238] width 45 height 25
